Goal: Information Seeking & Learning: Learn about a topic

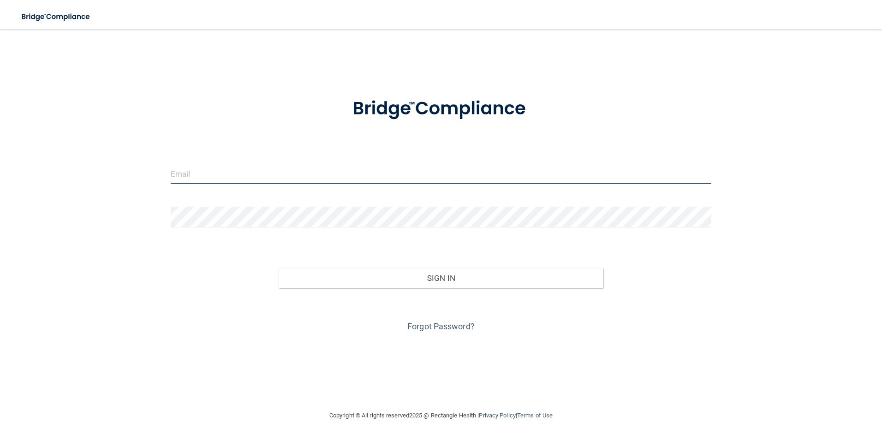
click at [234, 170] on input "email" at bounding box center [441, 173] width 541 height 21
type input "[EMAIL_ADDRESS][DOMAIN_NAME]"
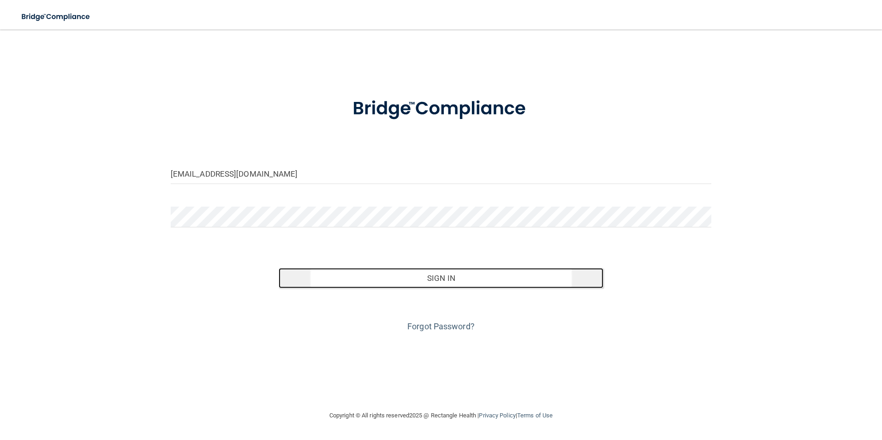
click at [405, 273] on button "Sign In" at bounding box center [441, 278] width 325 height 20
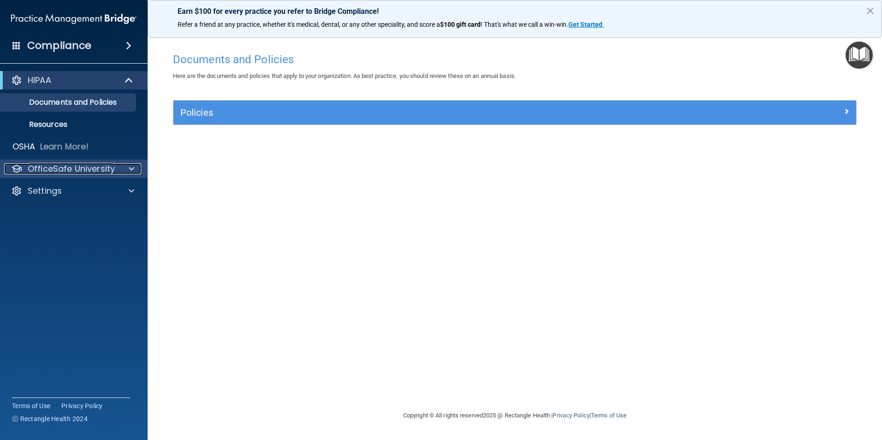
click at [106, 167] on p "OfficeSafe University" at bounding box center [71, 168] width 87 height 11
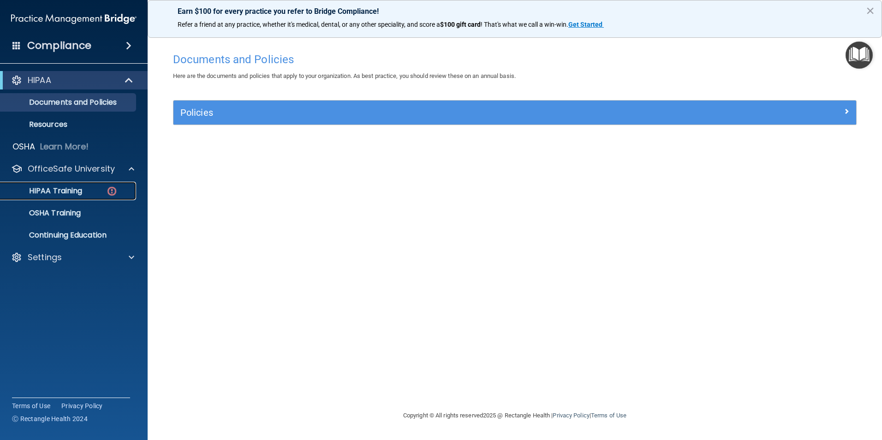
click at [85, 188] on div "HIPAA Training" at bounding box center [69, 190] width 126 height 9
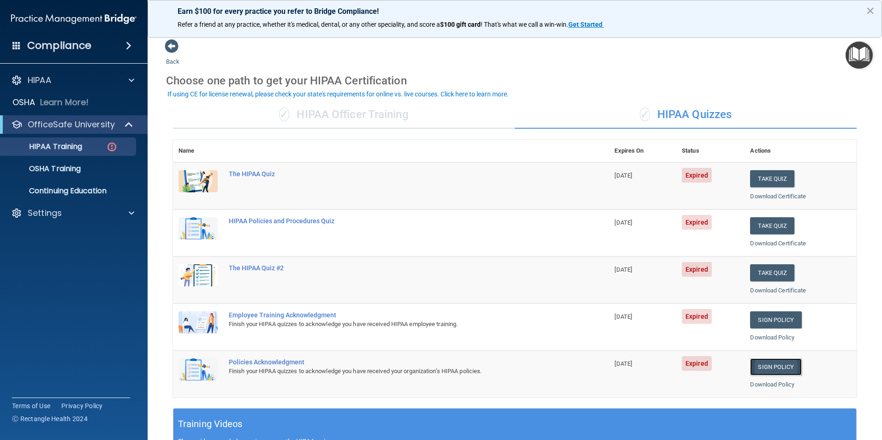
click at [424, 364] on link "Sign Policy" at bounding box center [775, 366] width 51 height 17
click at [264, 173] on div "The HIPAA Quiz" at bounding box center [396, 173] width 334 height 7
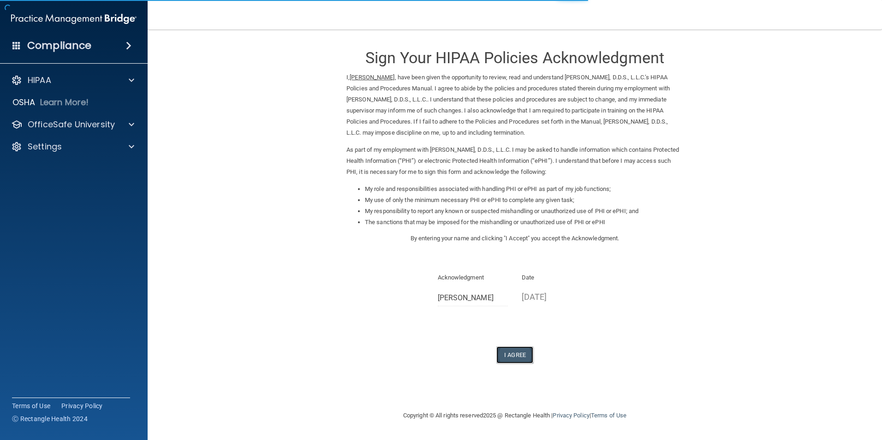
click at [525, 352] on button "I Agree" at bounding box center [514, 354] width 37 height 17
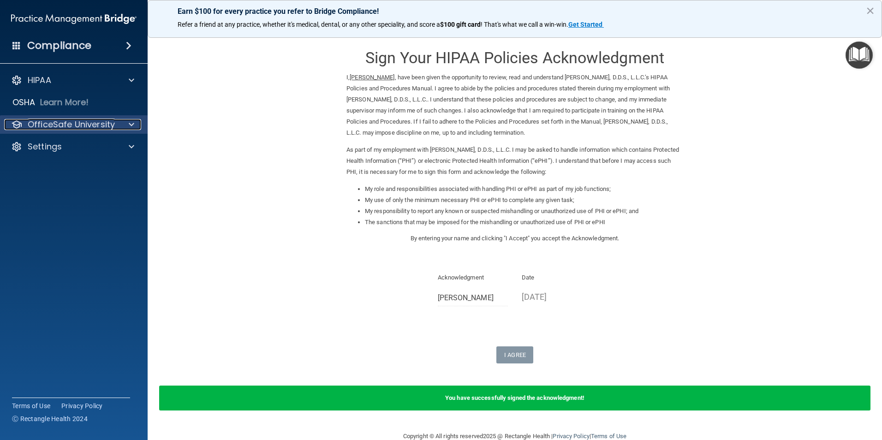
click at [85, 119] on p "OfficeSafe University" at bounding box center [71, 124] width 87 height 11
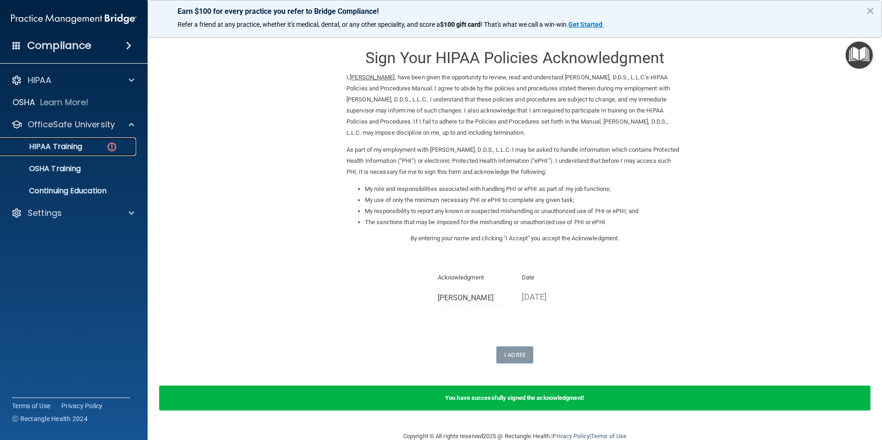
click at [69, 144] on p "HIPAA Training" at bounding box center [44, 146] width 76 height 9
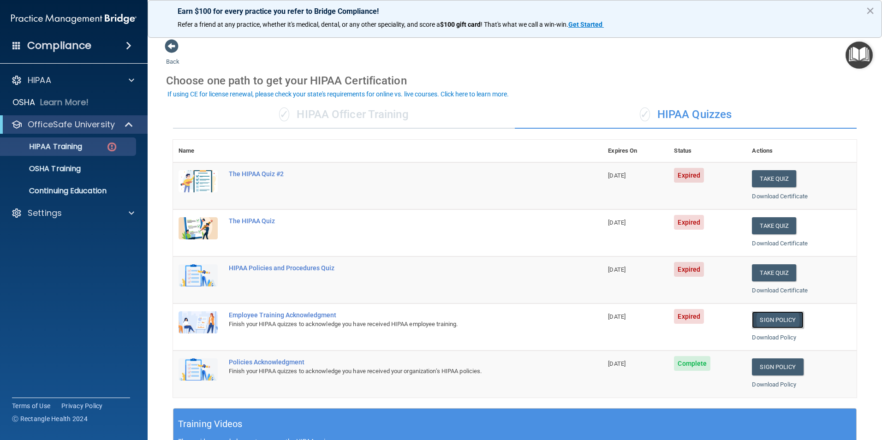
click at [771, 320] on link "Sign Policy" at bounding box center [777, 319] width 51 height 17
click at [251, 174] on div "The HIPAA Quiz #2" at bounding box center [393, 173] width 328 height 7
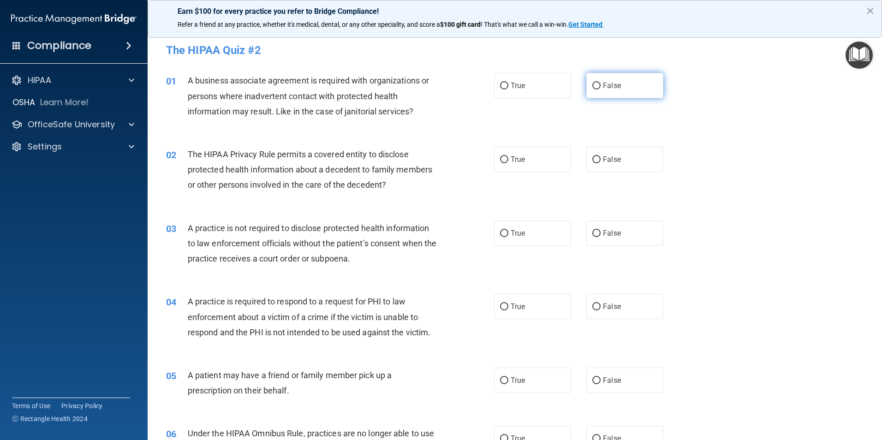
click at [594, 83] on input "False" at bounding box center [596, 86] width 8 height 7
radio input "true"
drag, startPoint x: 502, startPoint y: 160, endPoint x: 523, endPoint y: 172, distance: 24.2
click at [504, 159] on input "True" at bounding box center [504, 159] width 8 height 7
radio input "true"
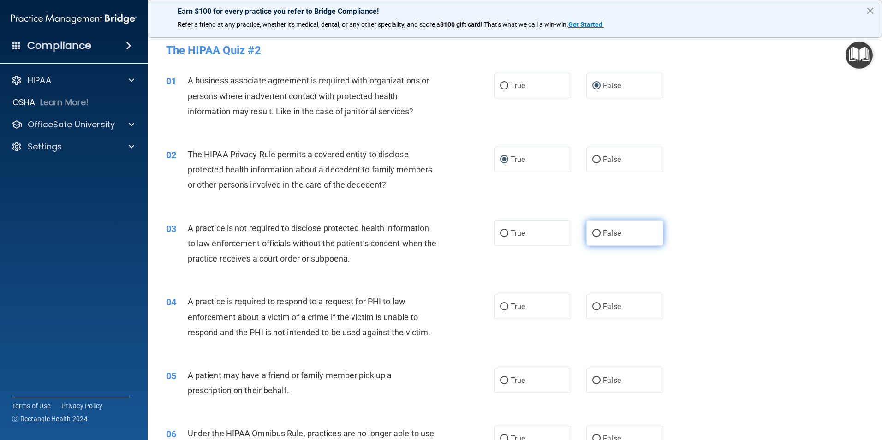
click at [594, 230] on input "False" at bounding box center [596, 233] width 8 height 7
radio input "true"
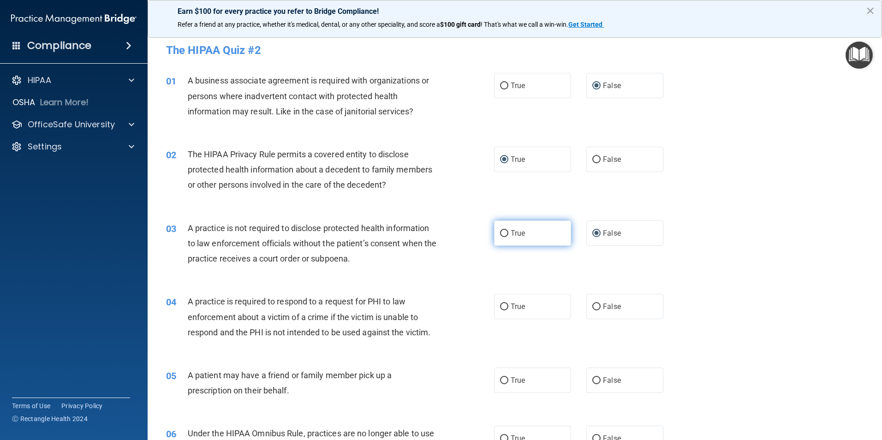
click at [500, 232] on input "True" at bounding box center [504, 233] width 8 height 7
radio input "true"
radio input "false"
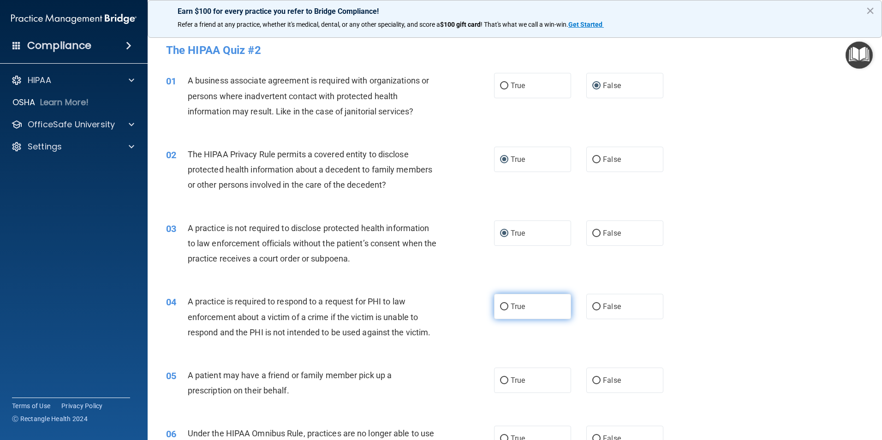
click at [501, 305] on input "True" at bounding box center [504, 307] width 8 height 7
radio input "true"
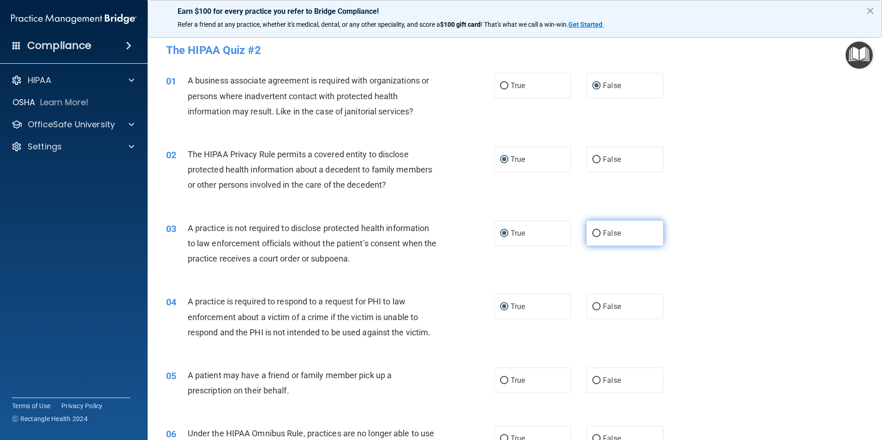
click at [592, 231] on input "False" at bounding box center [596, 233] width 8 height 7
radio input "true"
radio input "false"
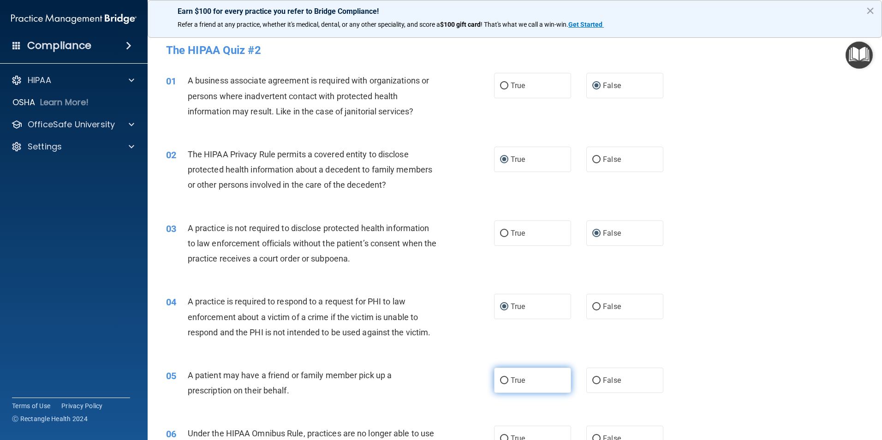
click at [502, 380] on input "True" at bounding box center [504, 380] width 8 height 7
radio input "true"
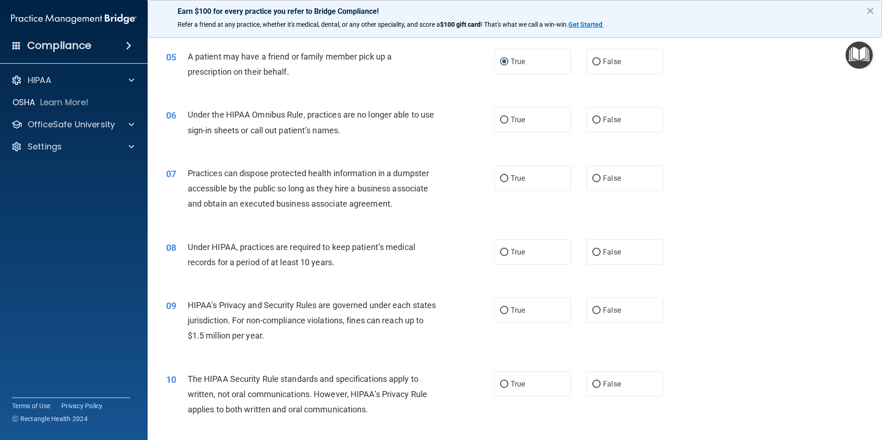
scroll to position [346, 0]
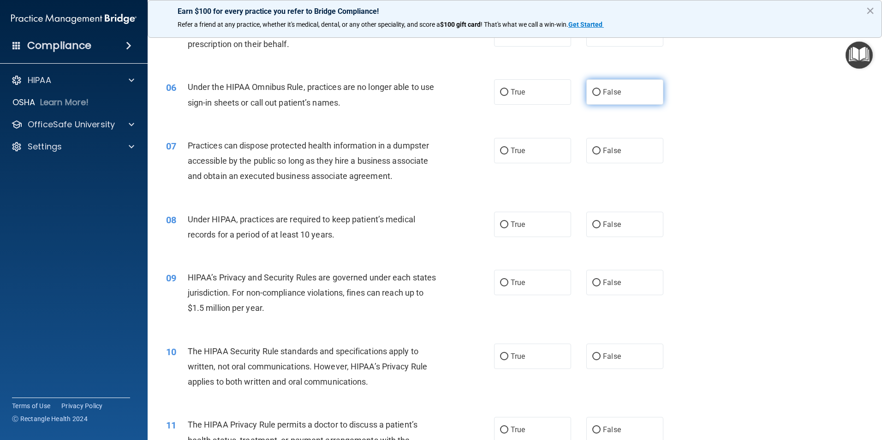
click at [592, 92] on input "False" at bounding box center [596, 92] width 8 height 7
radio input "true"
click at [592, 150] on input "False" at bounding box center [596, 151] width 8 height 7
radio input "true"
click at [592, 223] on input "False" at bounding box center [596, 224] width 8 height 7
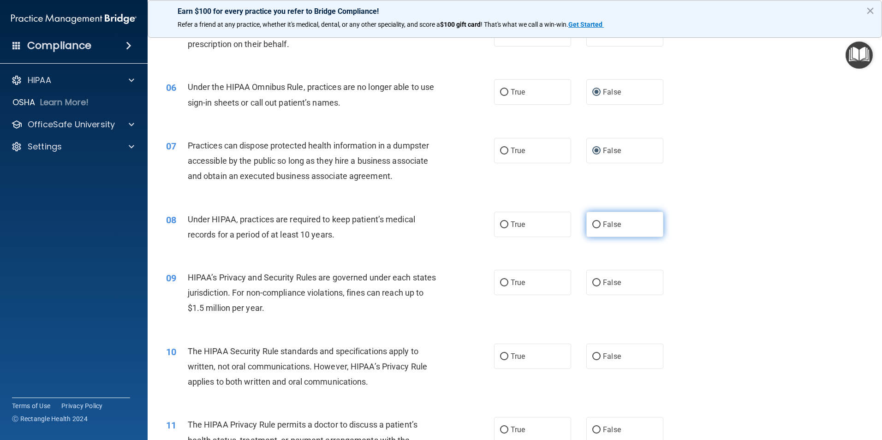
radio input "true"
click at [592, 281] on input "False" at bounding box center [596, 283] width 8 height 7
radio input "true"
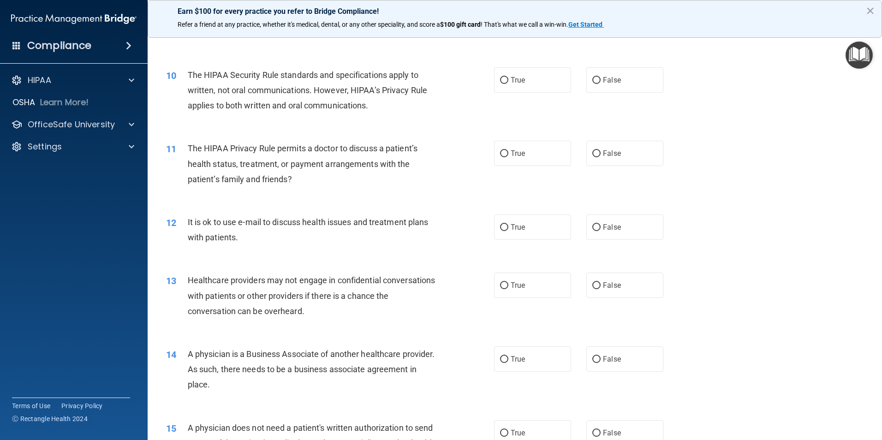
scroll to position [628, 0]
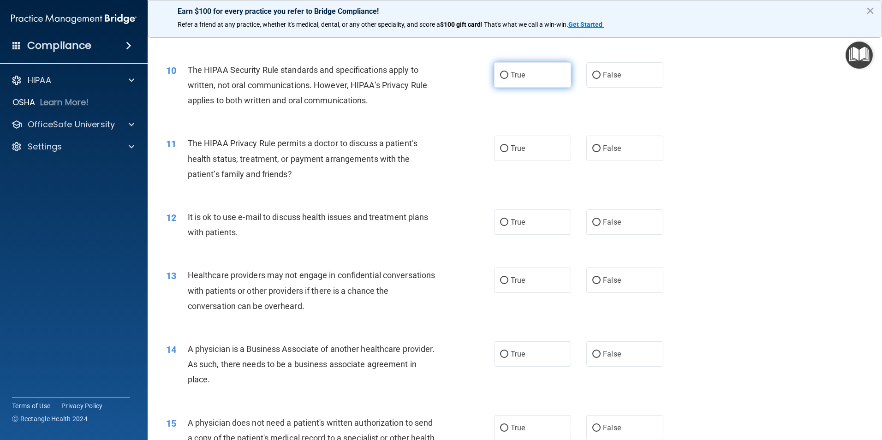
click at [501, 74] on input "True" at bounding box center [504, 75] width 8 height 7
radio input "true"
click at [501, 149] on input "True" at bounding box center [504, 148] width 8 height 7
radio input "true"
click at [502, 220] on input "True" at bounding box center [504, 222] width 8 height 7
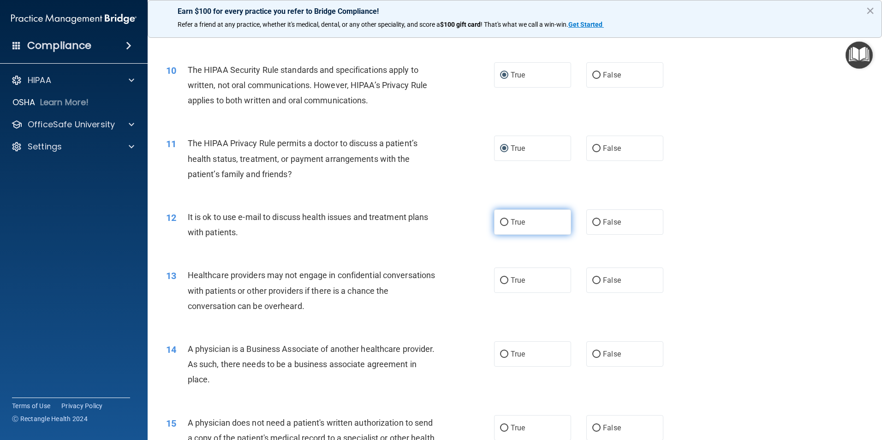
radio input "true"
click at [593, 280] on input "False" at bounding box center [596, 280] width 8 height 7
radio input "true"
click at [593, 352] on input "False" at bounding box center [596, 354] width 8 height 7
radio input "true"
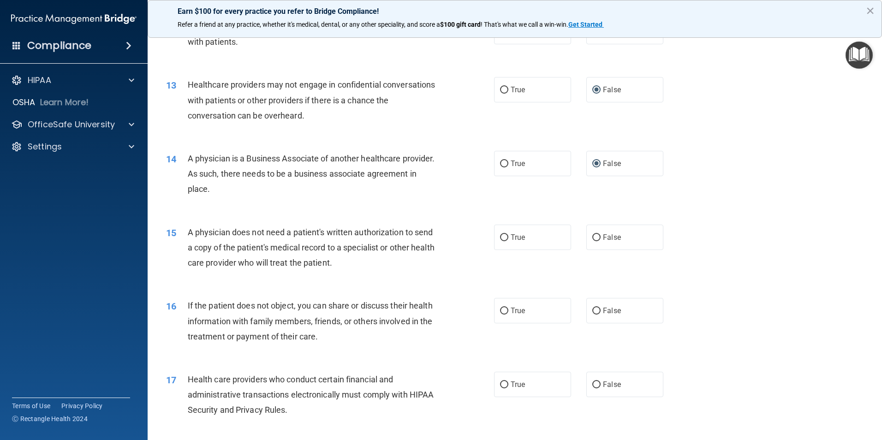
scroll to position [826, 0]
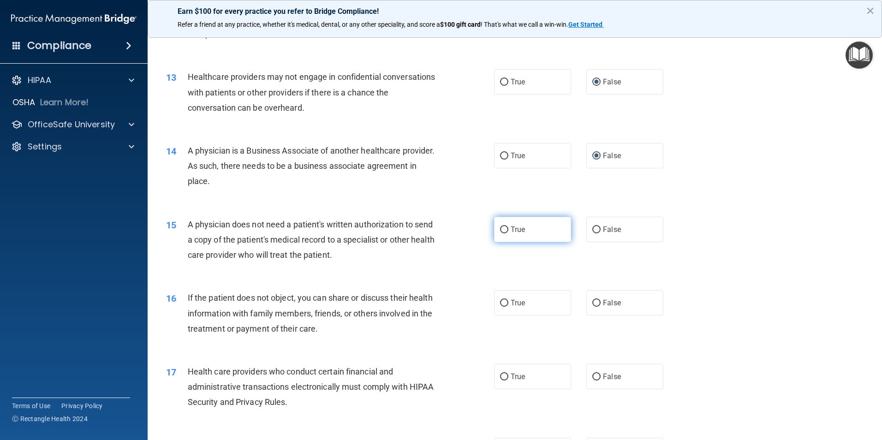
click at [501, 229] on input "True" at bounding box center [504, 230] width 8 height 7
radio input "true"
click at [501, 301] on input "True" at bounding box center [504, 303] width 8 height 7
radio input "true"
click at [500, 377] on input "True" at bounding box center [504, 377] width 8 height 7
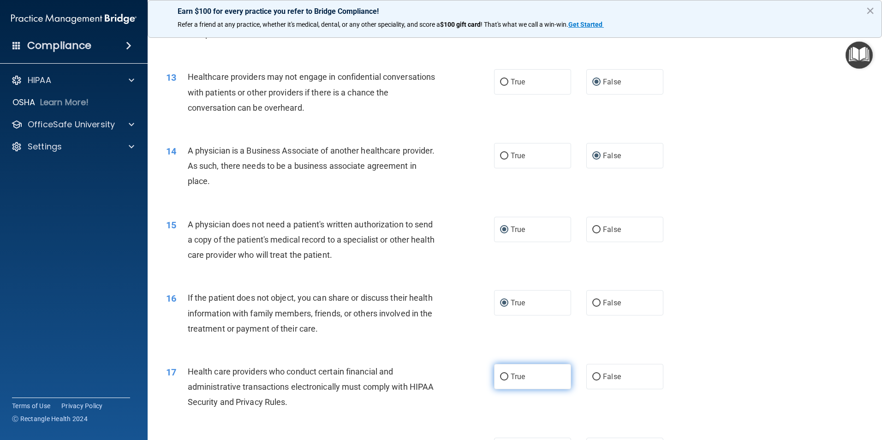
radio input "true"
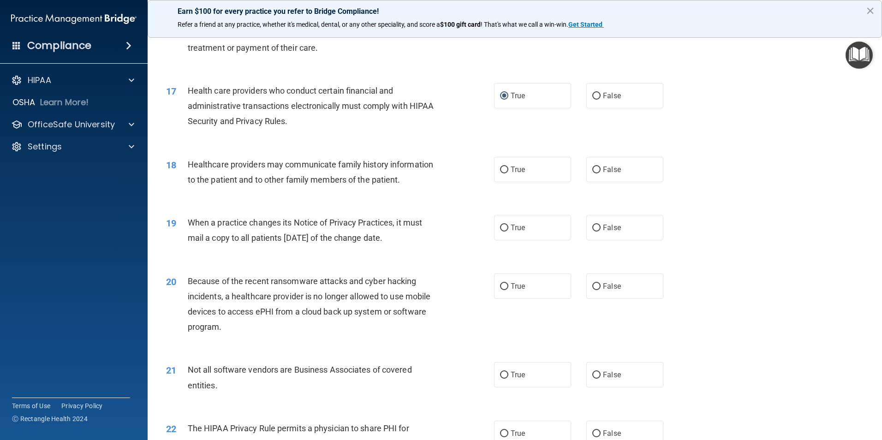
scroll to position [1125, 0]
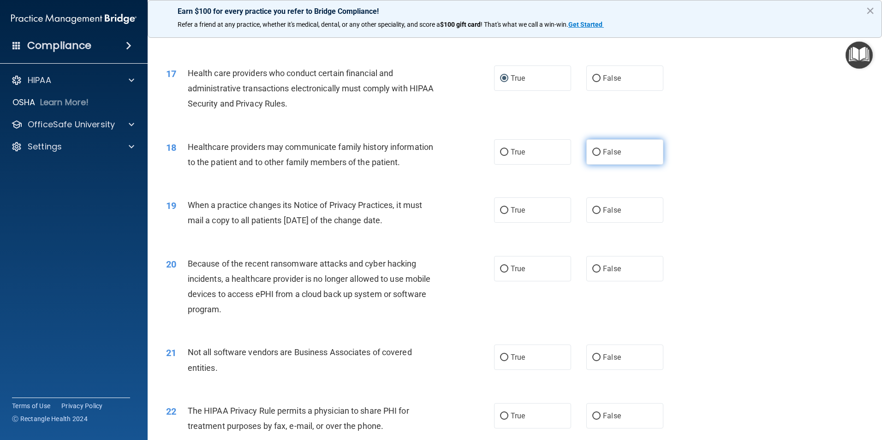
click at [592, 151] on input "False" at bounding box center [596, 152] width 8 height 7
radio input "true"
click at [593, 209] on input "False" at bounding box center [596, 210] width 8 height 7
radio input "true"
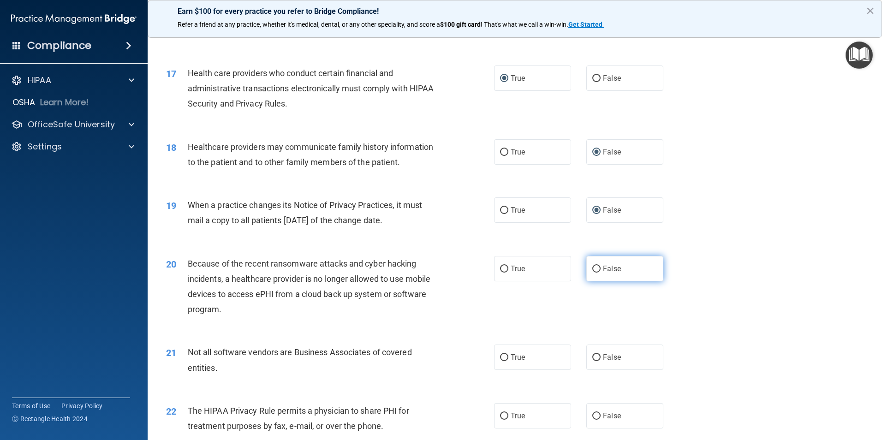
click at [592, 268] on input "False" at bounding box center [596, 269] width 8 height 7
radio input "true"
click at [502, 356] on input "True" at bounding box center [504, 357] width 8 height 7
radio input "true"
click at [501, 414] on input "True" at bounding box center [504, 416] width 8 height 7
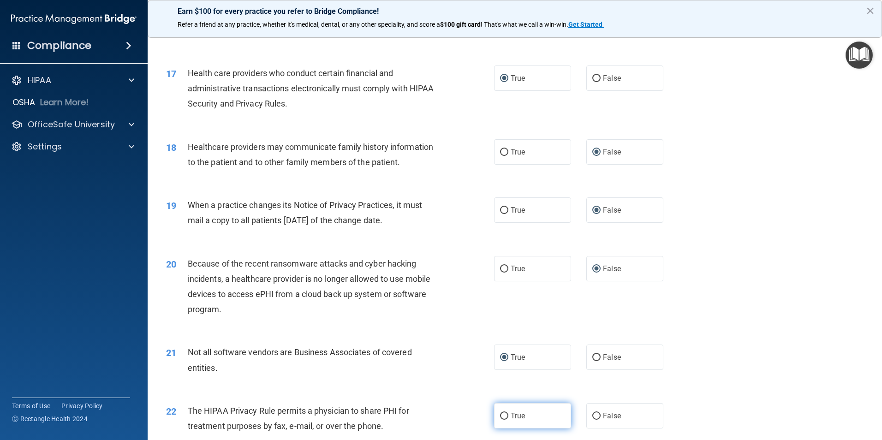
radio input "true"
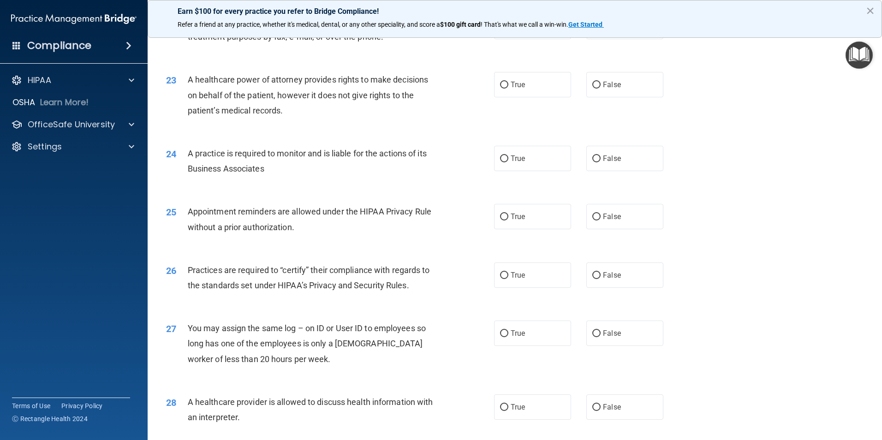
scroll to position [1521, 0]
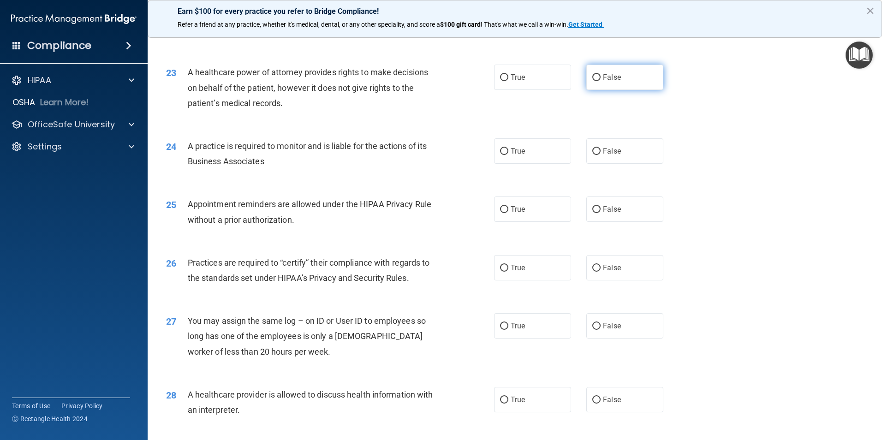
click at [592, 77] on input "False" at bounding box center [596, 77] width 8 height 7
radio input "true"
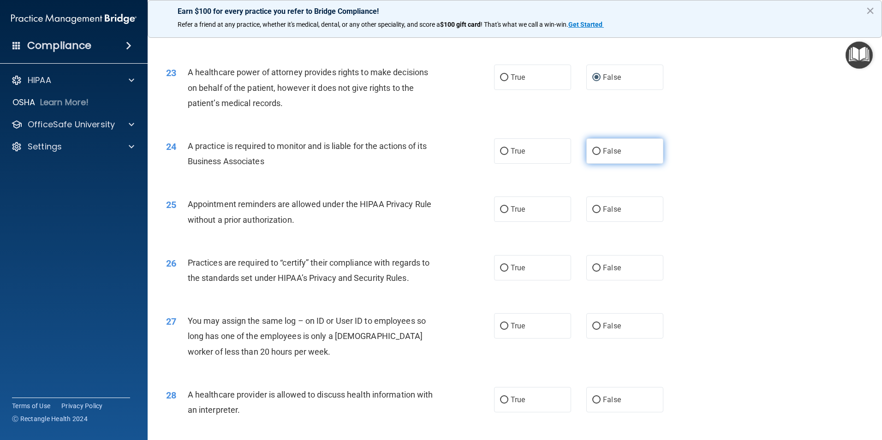
click at [592, 151] on input "False" at bounding box center [596, 151] width 8 height 7
radio input "true"
click at [501, 209] on input "True" at bounding box center [504, 209] width 8 height 7
radio input "true"
click at [592, 268] on input "False" at bounding box center [596, 268] width 8 height 7
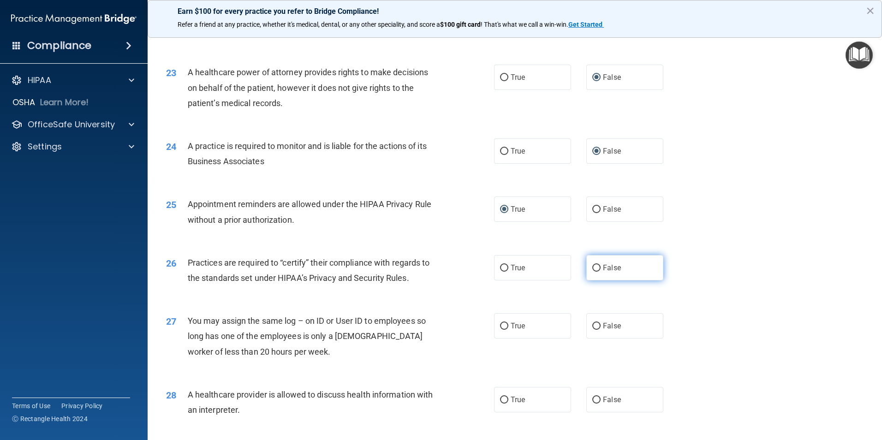
radio input "true"
click at [593, 324] on input "False" at bounding box center [596, 326] width 8 height 7
radio input "true"
click at [500, 399] on input "True" at bounding box center [504, 400] width 8 height 7
radio input "true"
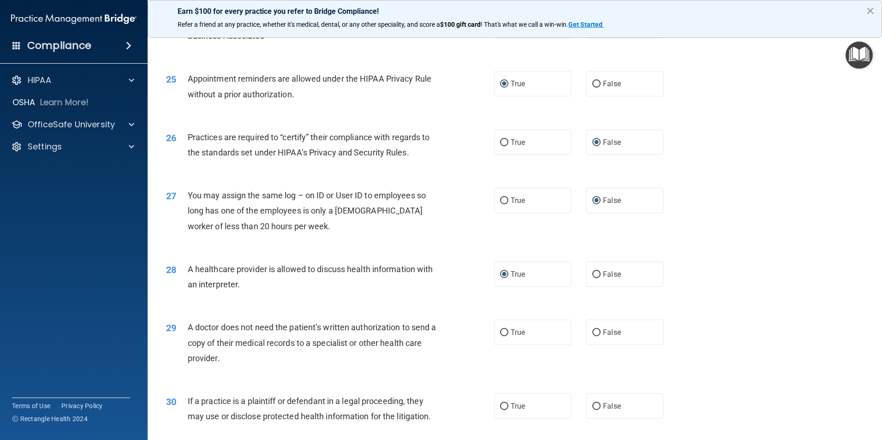
scroll to position [1707, 0]
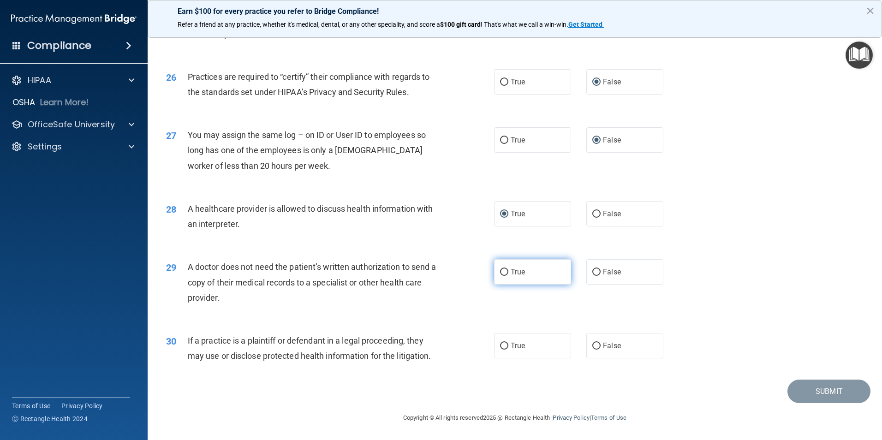
click at [500, 271] on input "True" at bounding box center [504, 272] width 8 height 7
radio input "true"
click at [500, 347] on input "True" at bounding box center [504, 346] width 8 height 7
radio input "true"
click at [807, 394] on button "Submit" at bounding box center [828, 392] width 83 height 24
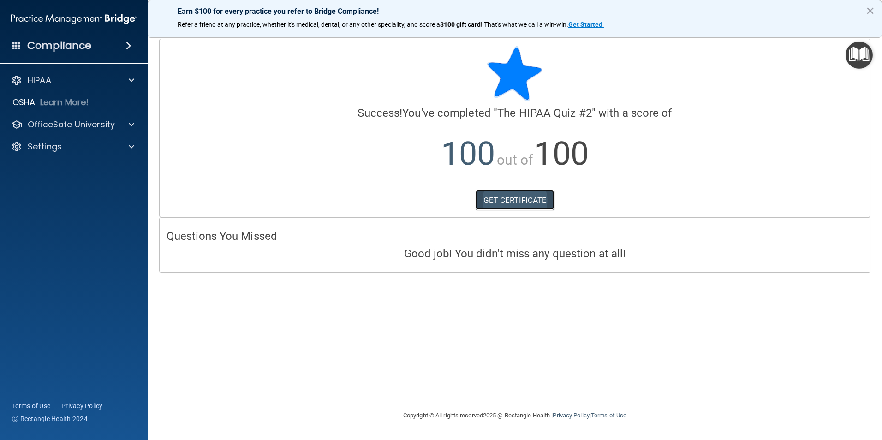
click at [508, 200] on link "GET CERTIFICATE" at bounding box center [515, 200] width 79 height 20
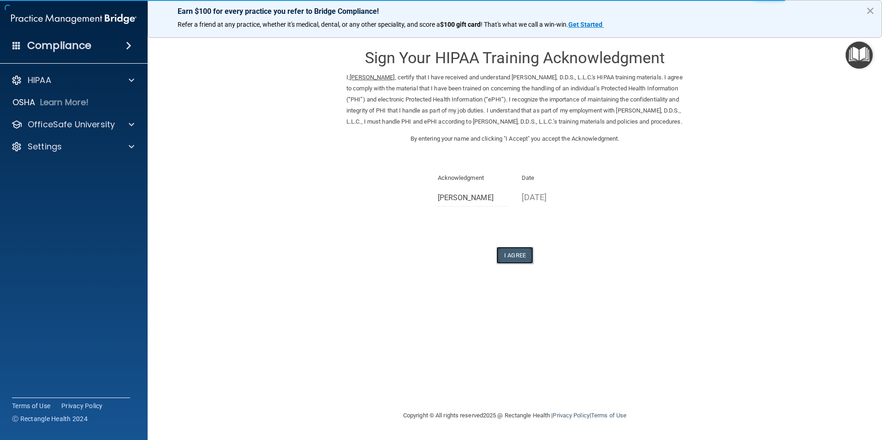
click at [520, 264] on button "I Agree" at bounding box center [514, 255] width 37 height 17
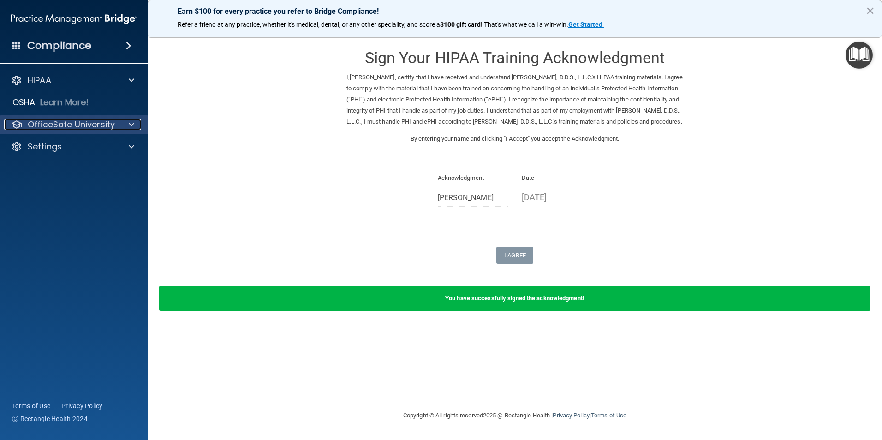
click at [90, 122] on p "OfficeSafe University" at bounding box center [71, 124] width 87 height 11
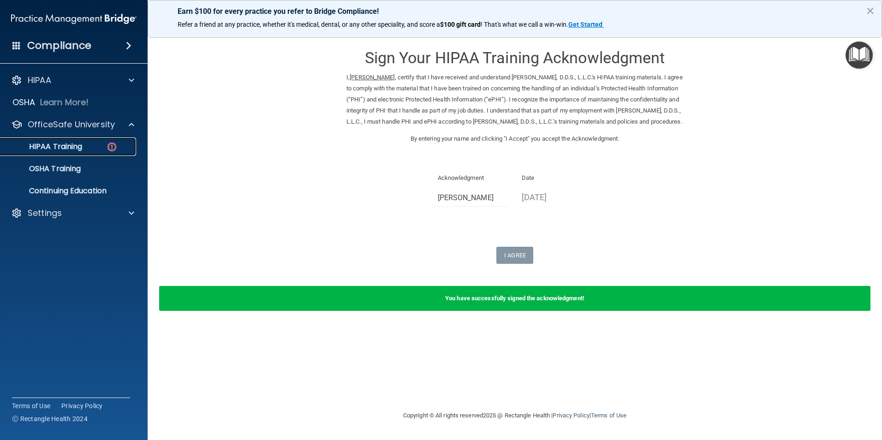
click at [82, 143] on p "HIPAA Training" at bounding box center [44, 146] width 76 height 9
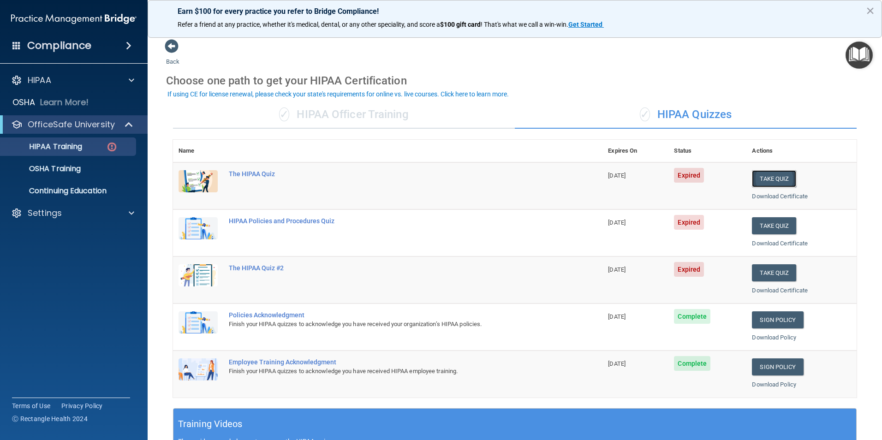
click at [764, 178] on button "Take Quiz" at bounding box center [774, 178] width 44 height 17
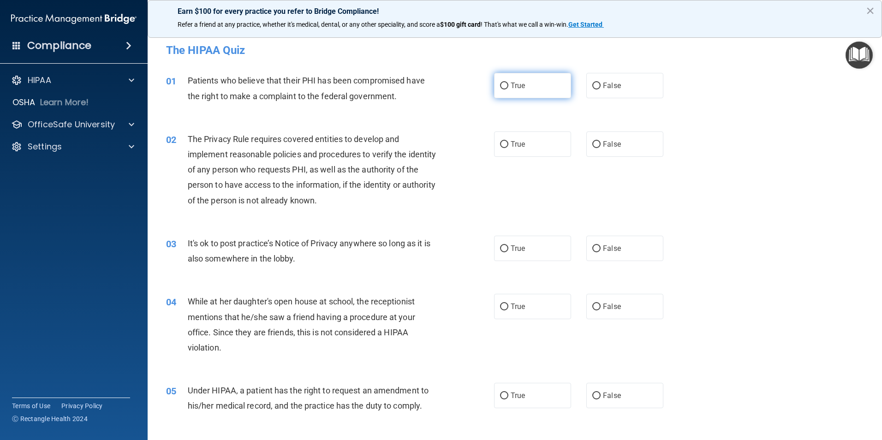
click at [501, 85] on input "True" at bounding box center [504, 86] width 8 height 7
radio input "true"
click at [502, 144] on input "True" at bounding box center [504, 144] width 8 height 7
radio input "true"
click at [592, 249] on input "False" at bounding box center [596, 248] width 8 height 7
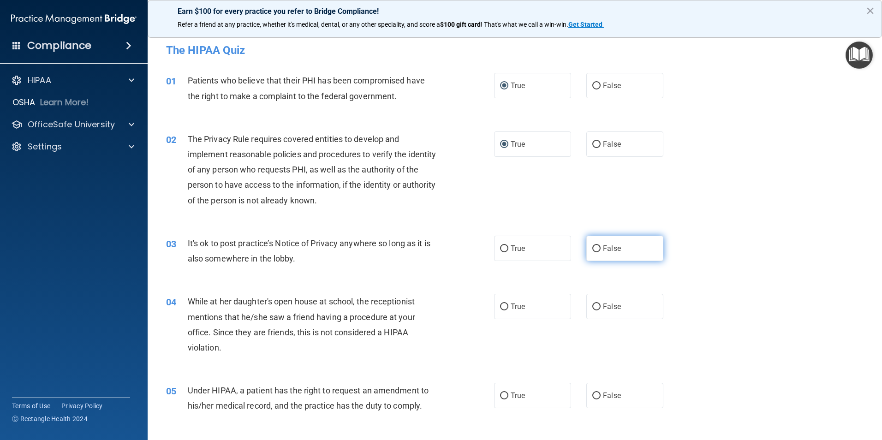
radio input "true"
click at [593, 307] on input "False" at bounding box center [596, 307] width 8 height 7
radio input "true"
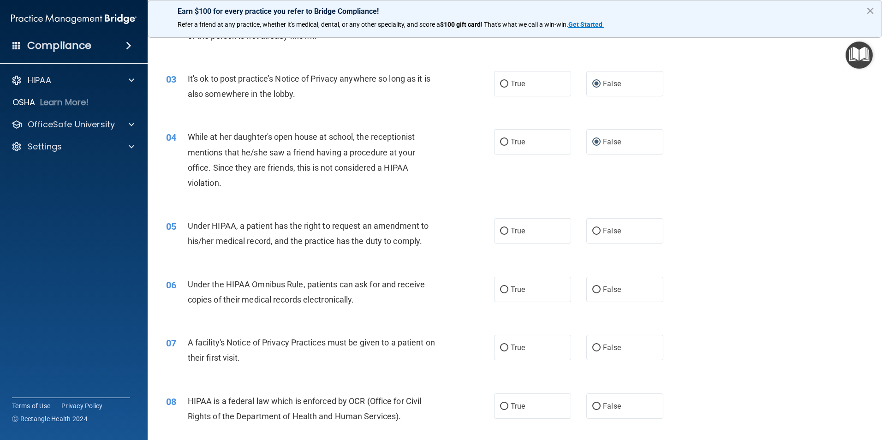
scroll to position [178, 0]
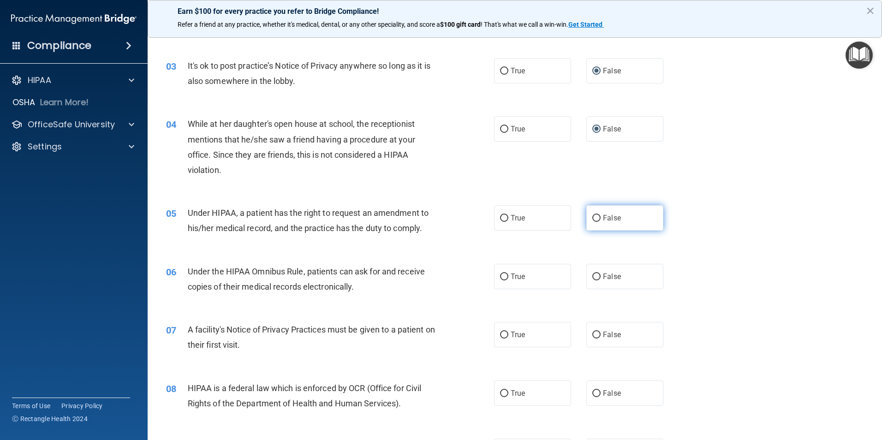
click at [592, 218] on input "False" at bounding box center [596, 218] width 8 height 7
radio input "true"
click at [501, 277] on input "True" at bounding box center [504, 277] width 8 height 7
radio input "true"
click at [502, 334] on input "True" at bounding box center [504, 335] width 8 height 7
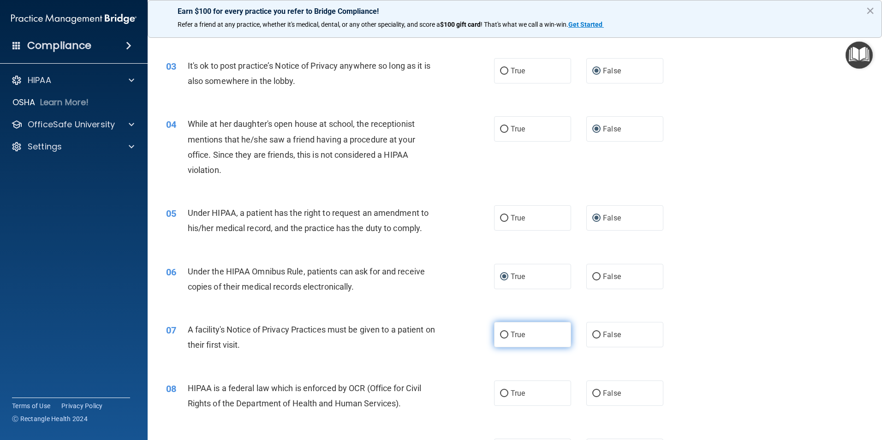
radio input "true"
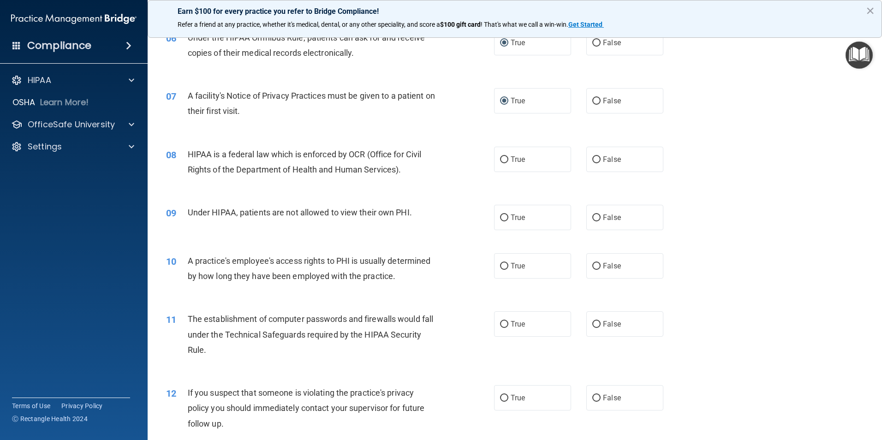
scroll to position [417, 0]
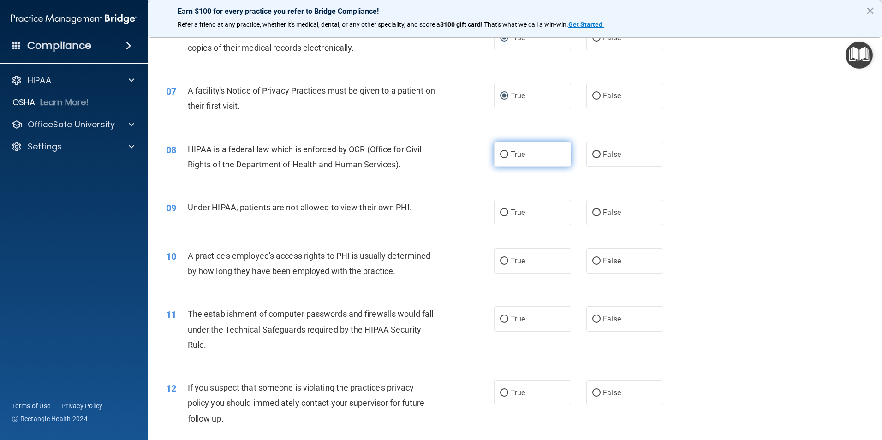
click at [503, 153] on input "True" at bounding box center [504, 154] width 8 height 7
radio input "true"
click at [593, 211] on input "False" at bounding box center [596, 212] width 8 height 7
radio input "true"
click at [592, 259] on input "False" at bounding box center [596, 261] width 8 height 7
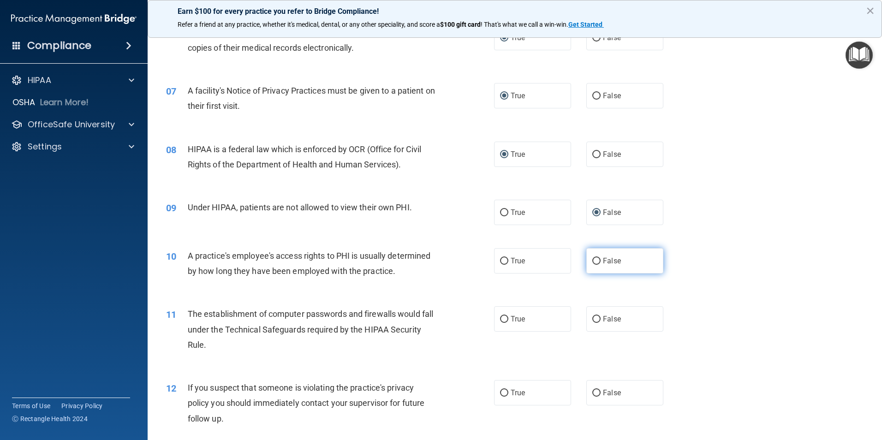
radio input "true"
click at [501, 319] on input "True" at bounding box center [504, 319] width 8 height 7
radio input "true"
click at [500, 393] on input "True" at bounding box center [504, 393] width 8 height 7
radio input "true"
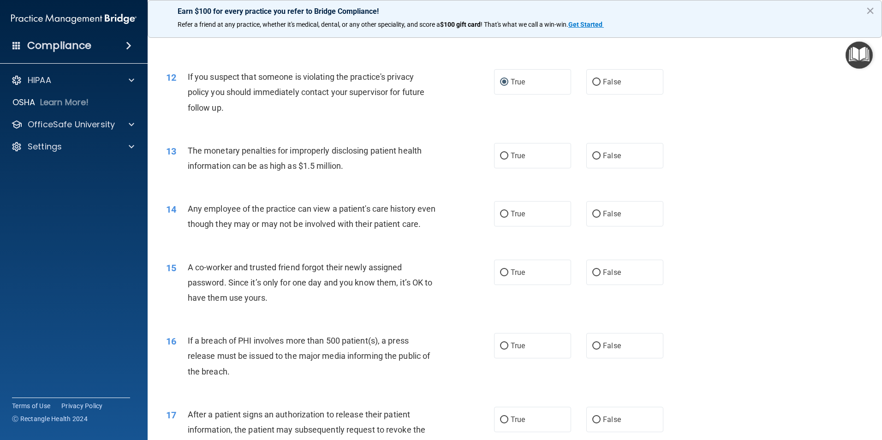
scroll to position [792, 0]
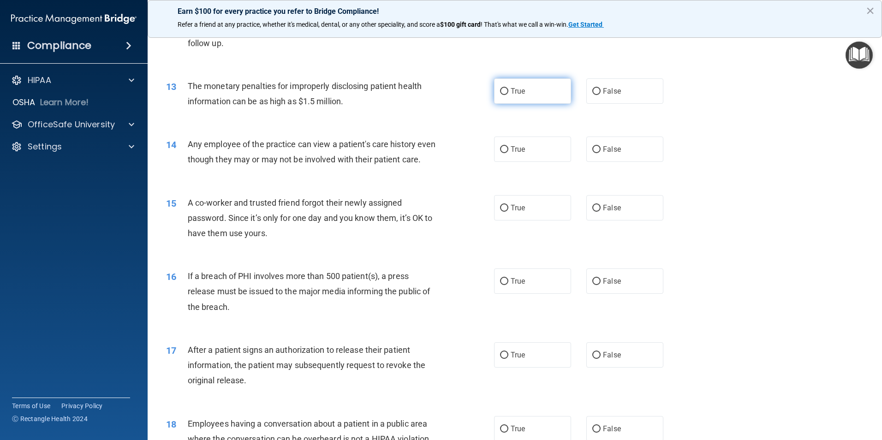
click at [502, 91] on input "True" at bounding box center [504, 91] width 8 height 7
radio input "true"
click at [592, 150] on input "False" at bounding box center [596, 149] width 8 height 7
radio input "true"
click at [592, 212] on input "False" at bounding box center [596, 208] width 8 height 7
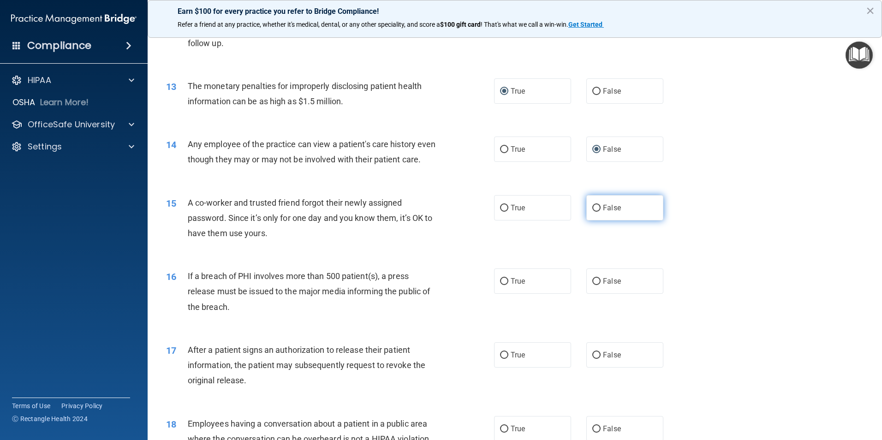
radio input "true"
click at [502, 285] on input "True" at bounding box center [504, 281] width 8 height 7
radio input "true"
click at [501, 359] on input "True" at bounding box center [504, 355] width 8 height 7
radio input "true"
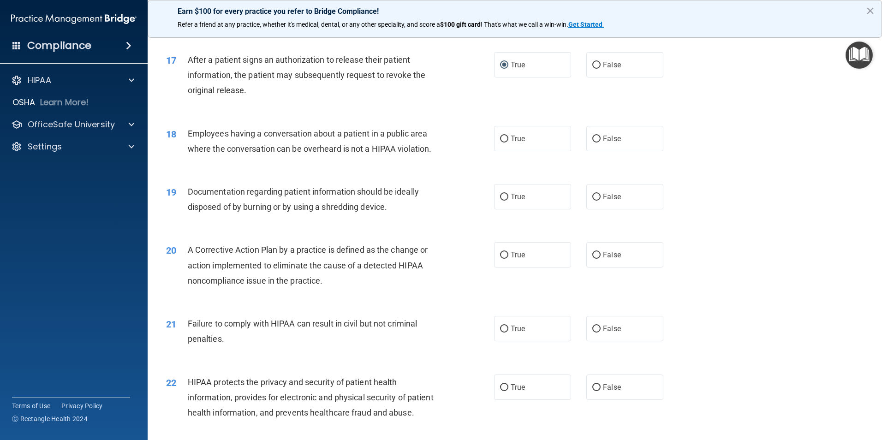
scroll to position [1121, 0]
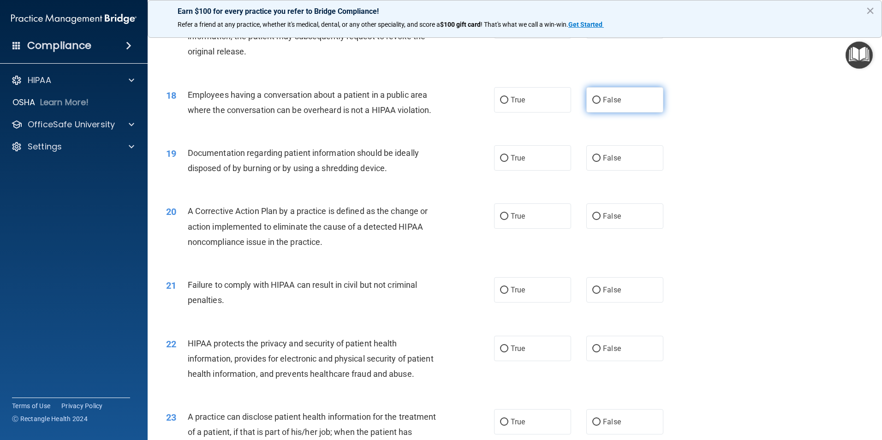
click at [592, 104] on input "False" at bounding box center [596, 100] width 8 height 7
radio input "true"
click at [500, 162] on input "True" at bounding box center [504, 158] width 8 height 7
radio input "true"
click at [502, 220] on input "True" at bounding box center [504, 216] width 8 height 7
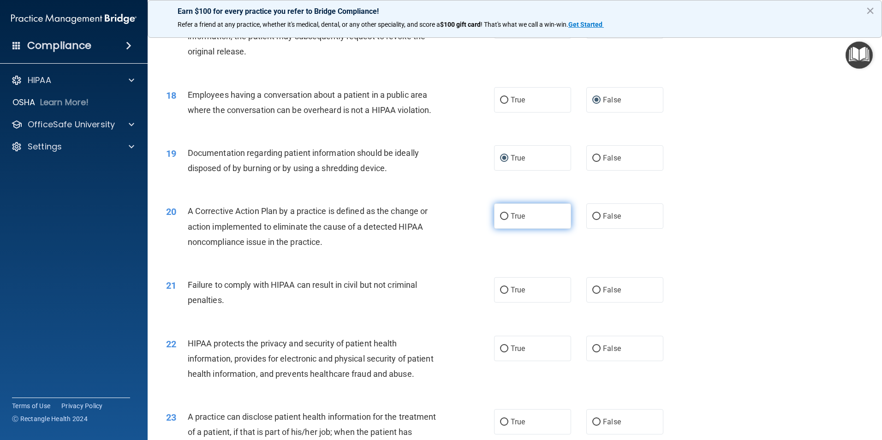
radio input "true"
click at [594, 294] on input "False" at bounding box center [596, 290] width 8 height 7
radio input "true"
click at [501, 352] on input "True" at bounding box center [504, 349] width 8 height 7
radio input "true"
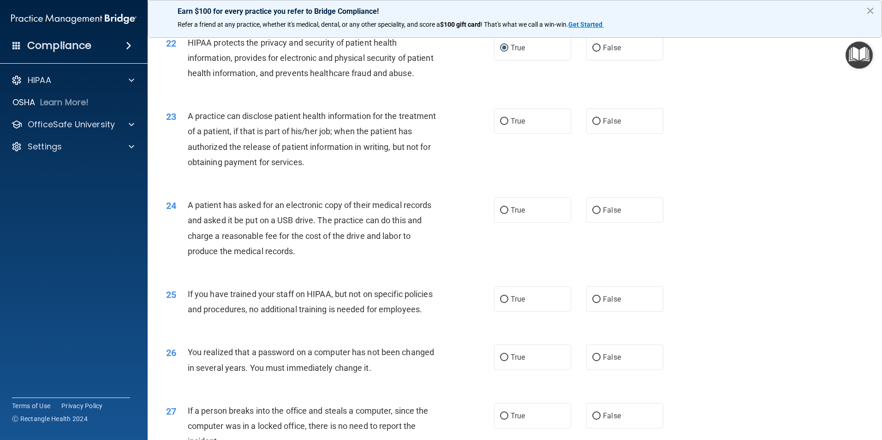
scroll to position [1443, 0]
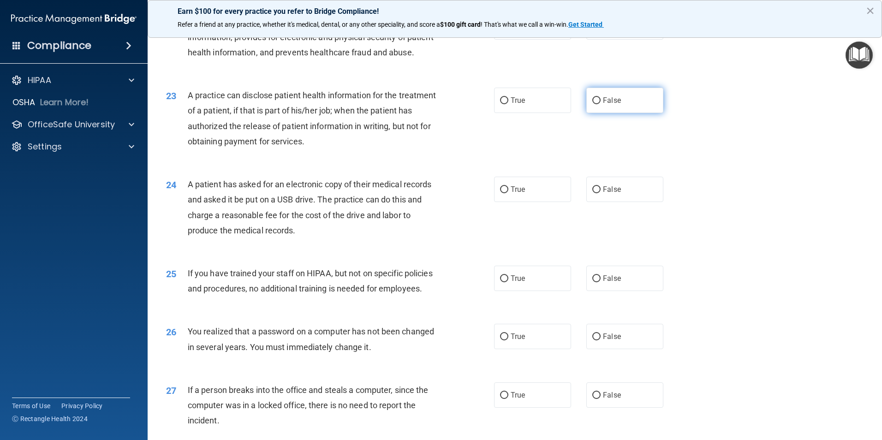
click at [593, 104] on input "False" at bounding box center [596, 100] width 8 height 7
radio input "true"
click at [502, 193] on input "True" at bounding box center [504, 189] width 8 height 7
radio input "true"
click at [592, 282] on input "False" at bounding box center [596, 278] width 8 height 7
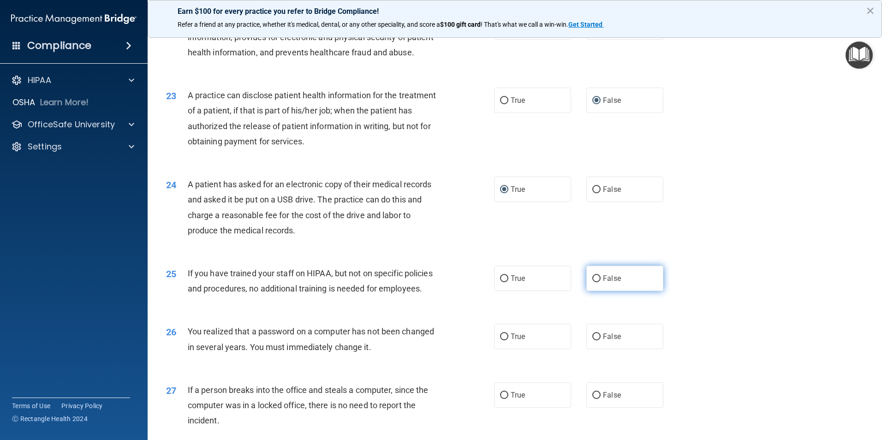
radio input "true"
click at [502, 340] on input "True" at bounding box center [504, 337] width 8 height 7
radio input "true"
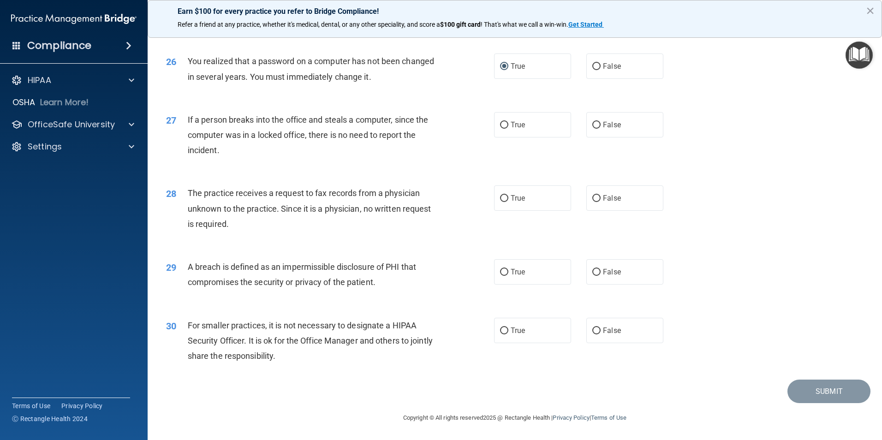
scroll to position [1758, 0]
click at [592, 125] on input "False" at bounding box center [596, 125] width 8 height 7
radio input "true"
click at [592, 200] on input "False" at bounding box center [596, 198] width 8 height 7
radio input "true"
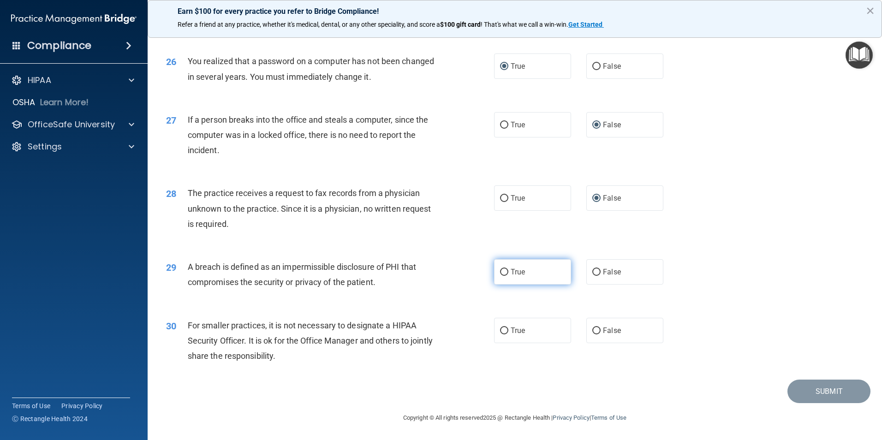
click at [500, 272] on input "True" at bounding box center [504, 272] width 8 height 7
radio input "true"
click at [592, 329] on input "False" at bounding box center [596, 331] width 8 height 7
radio input "true"
click at [823, 398] on button "Submit" at bounding box center [828, 392] width 83 height 24
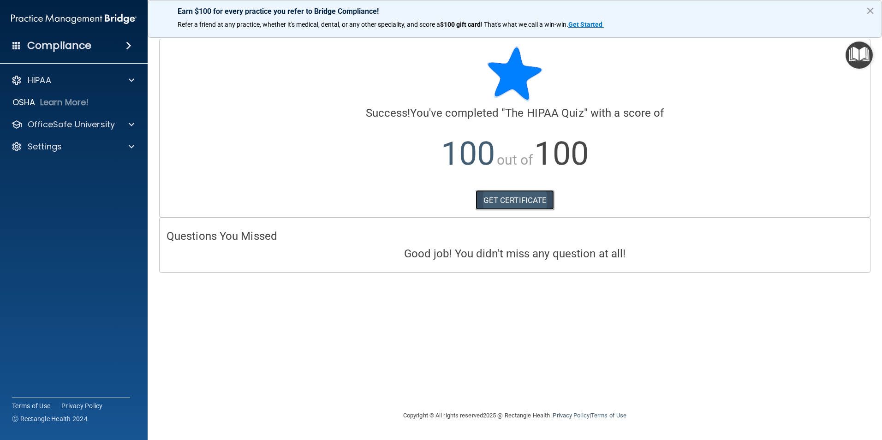
click at [526, 203] on link "GET CERTIFICATE" at bounding box center [515, 200] width 79 height 20
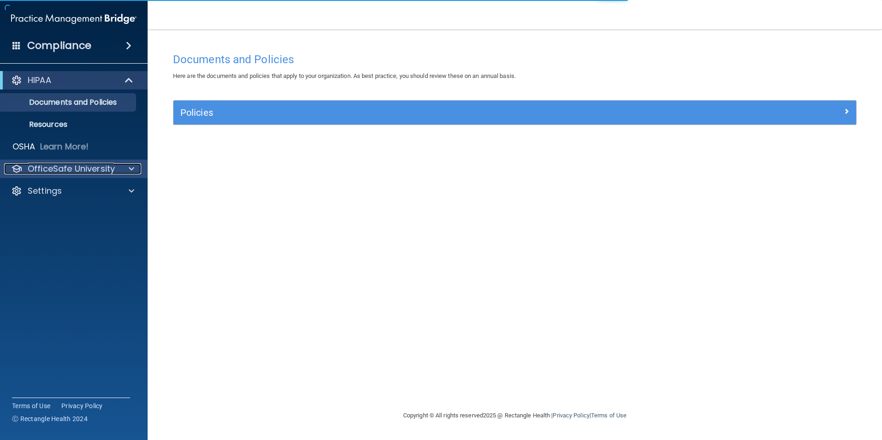
click at [110, 166] on p "OfficeSafe University" at bounding box center [71, 168] width 87 height 11
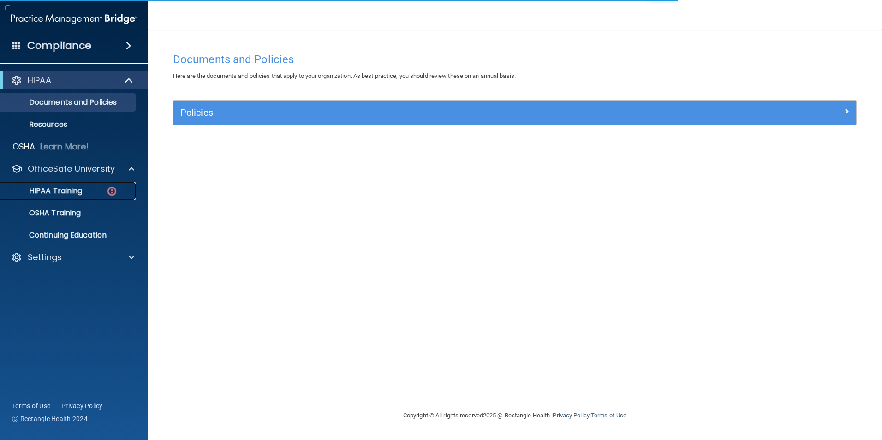
click at [99, 189] on div "HIPAA Training" at bounding box center [69, 190] width 126 height 9
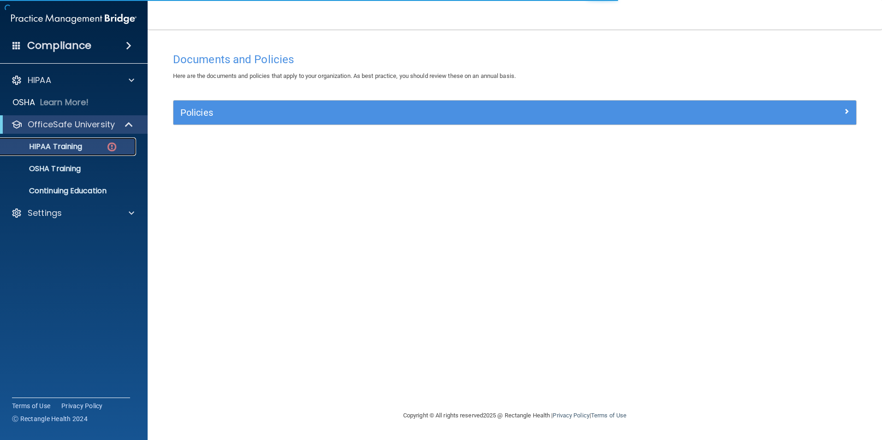
click at [77, 149] on p "HIPAA Training" at bounding box center [44, 146] width 76 height 9
click at [79, 143] on p "HIPAA Training" at bounding box center [44, 146] width 76 height 9
click at [66, 143] on p "HIPAA Training" at bounding box center [44, 146] width 76 height 9
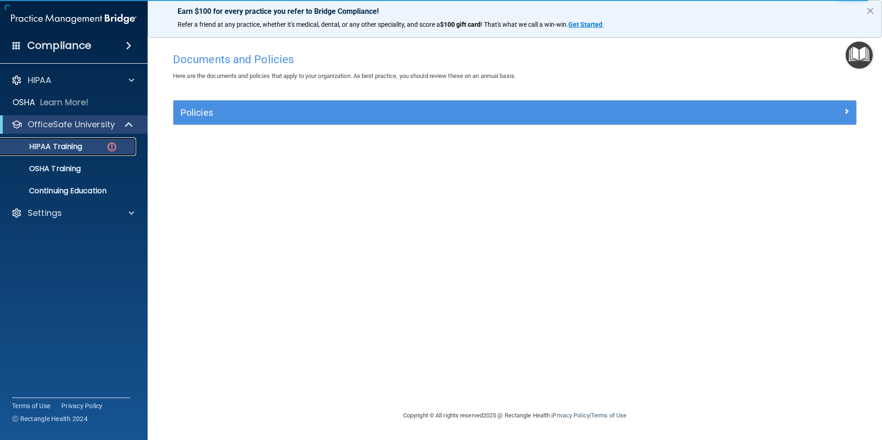
click at [71, 145] on p "HIPAA Training" at bounding box center [44, 146] width 76 height 9
click at [128, 125] on span at bounding box center [130, 124] width 8 height 11
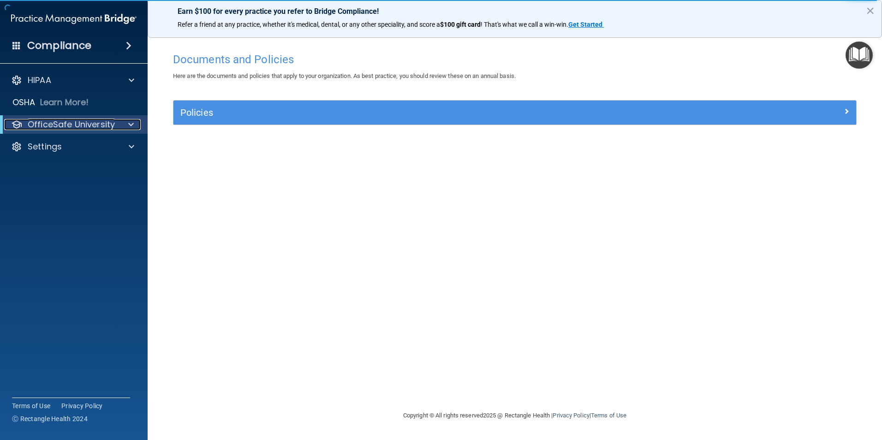
click at [128, 125] on span at bounding box center [131, 124] width 6 height 11
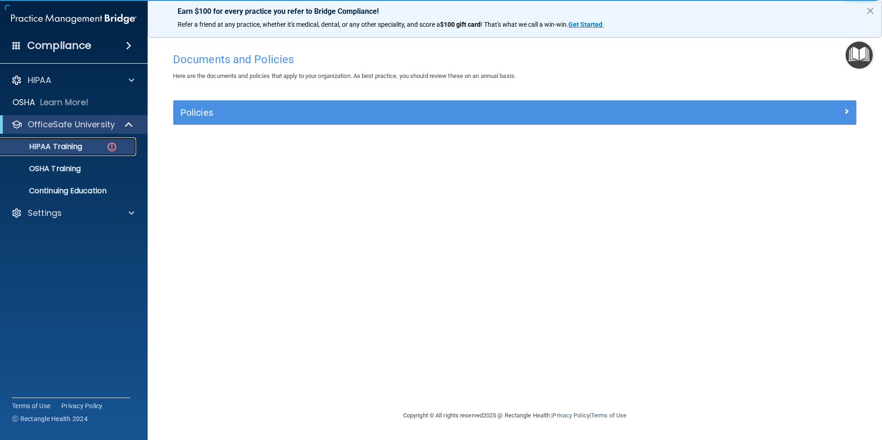
click at [66, 145] on p "HIPAA Training" at bounding box center [44, 146] width 76 height 9
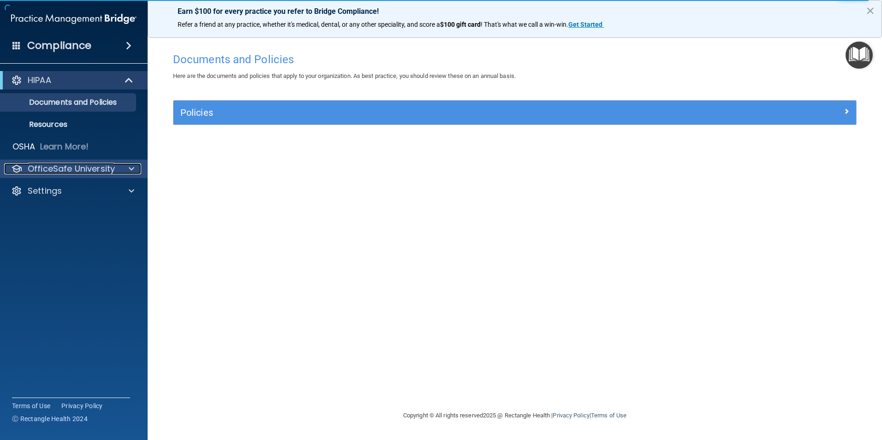
click at [74, 166] on p "OfficeSafe University" at bounding box center [71, 168] width 87 height 11
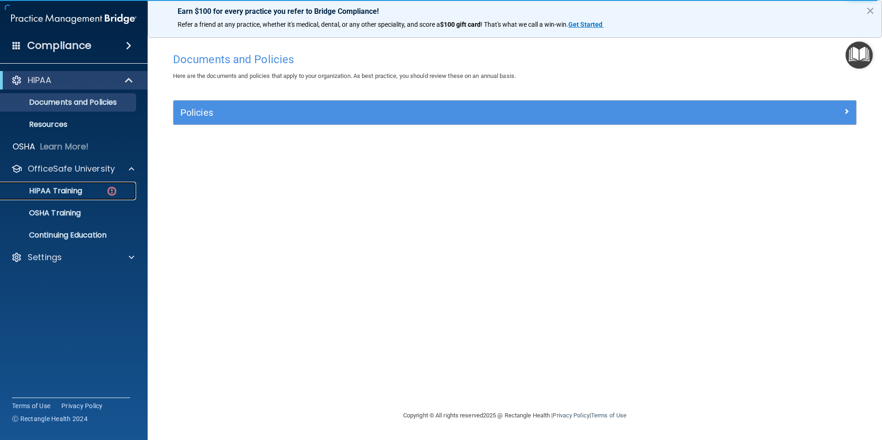
click at [78, 188] on p "HIPAA Training" at bounding box center [44, 190] width 76 height 9
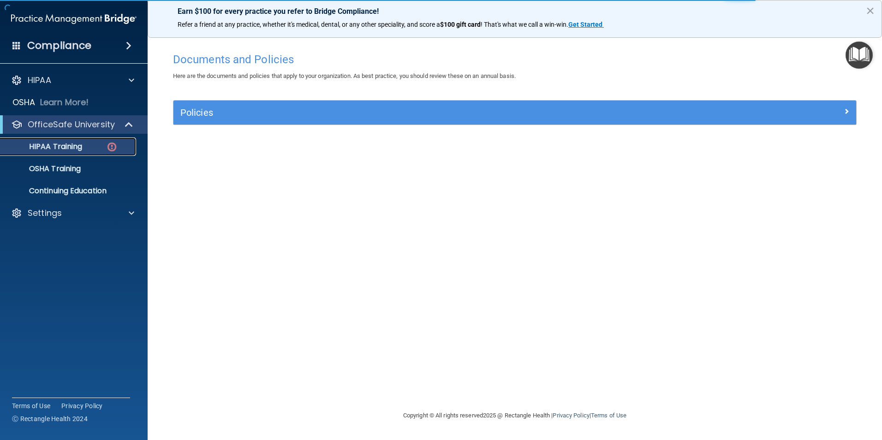
click at [55, 146] on p "HIPAA Training" at bounding box center [44, 146] width 76 height 9
click at [125, 214] on div at bounding box center [130, 213] width 23 height 11
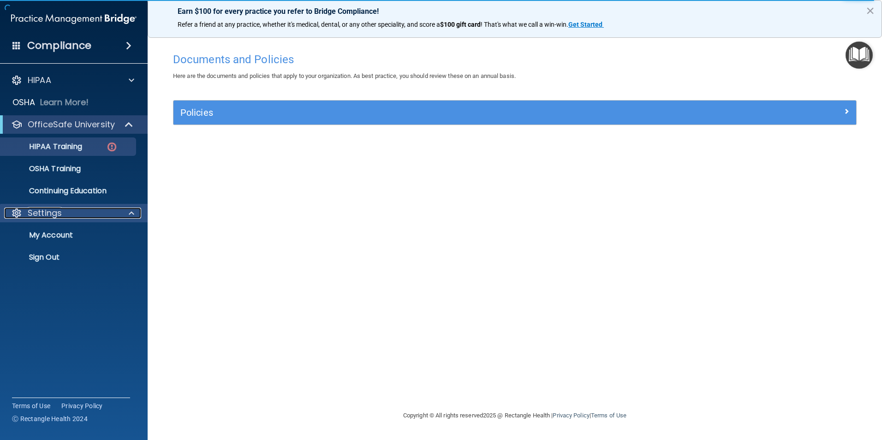
click at [126, 214] on div at bounding box center [130, 213] width 23 height 11
click at [66, 142] on p "HIPAA Training" at bounding box center [44, 146] width 76 height 9
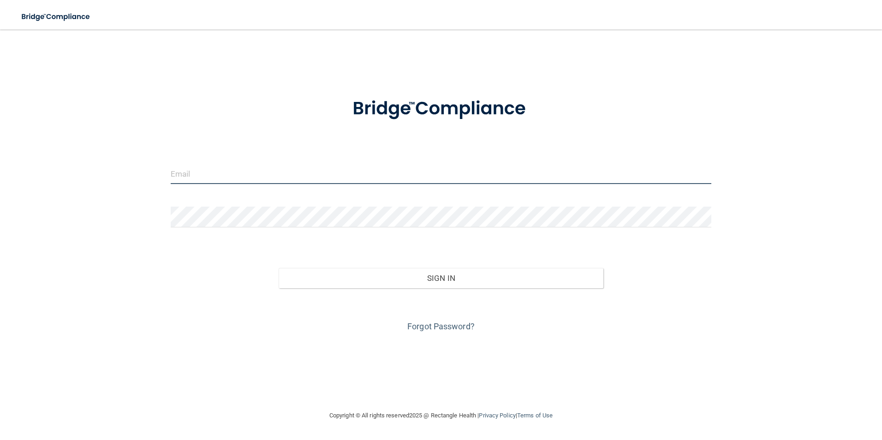
click at [215, 165] on input "email" at bounding box center [441, 173] width 541 height 21
type input "[EMAIL_ADDRESS][DOMAIN_NAME]"
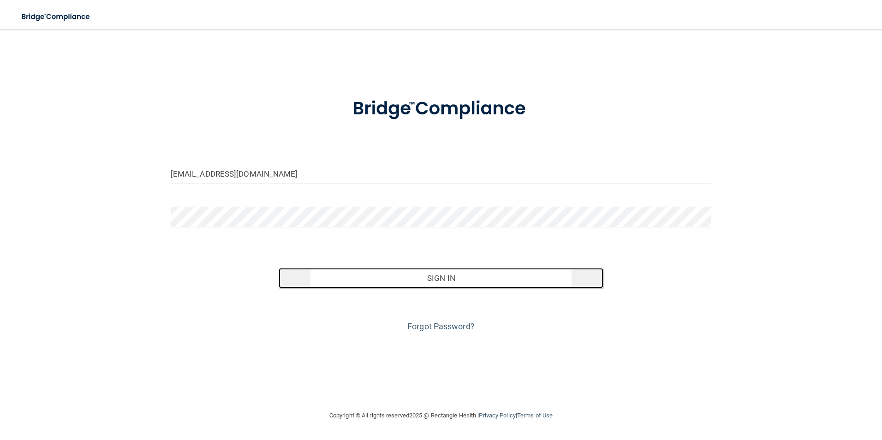
click at [364, 282] on button "Sign In" at bounding box center [441, 278] width 325 height 20
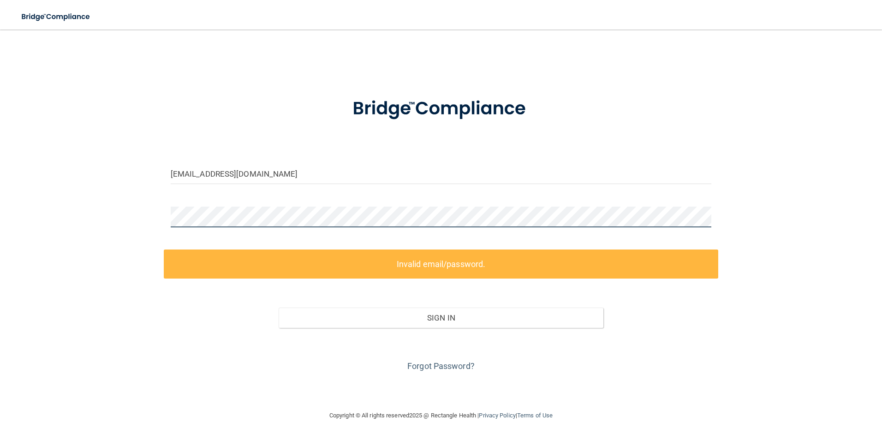
click at [150, 200] on div "[EMAIL_ADDRESS][DOMAIN_NAME] Invalid email/password. You don't have permission …" at bounding box center [440, 220] width 845 height 362
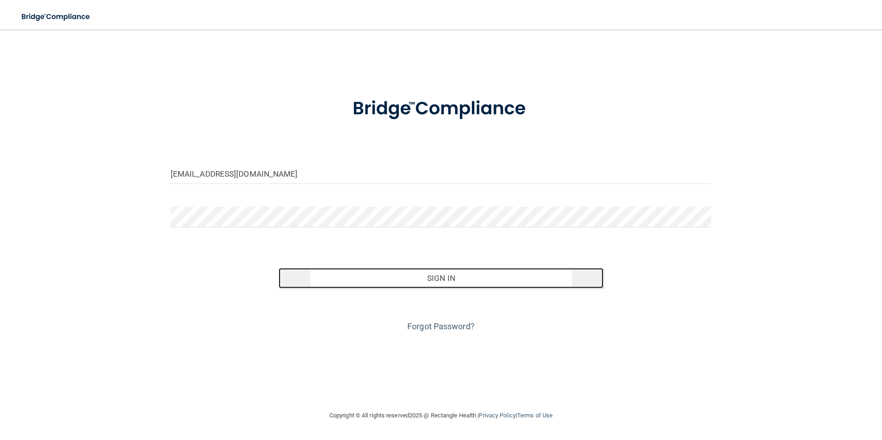
click at [401, 274] on button "Sign In" at bounding box center [441, 278] width 325 height 20
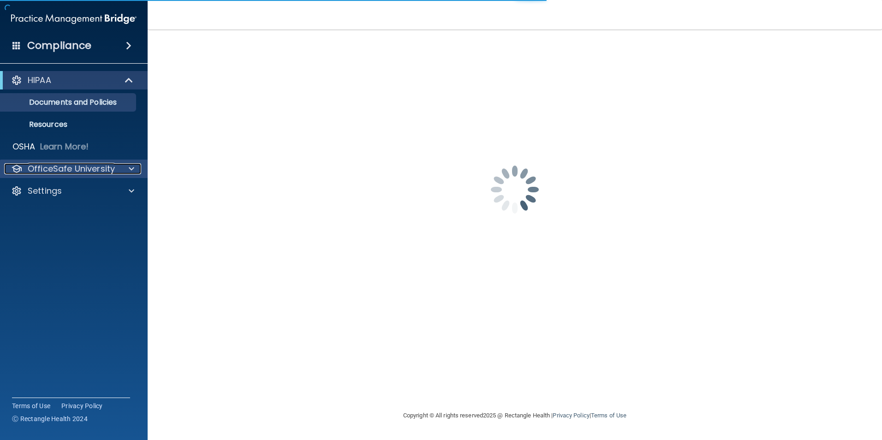
click at [78, 166] on p "OfficeSafe University" at bounding box center [71, 168] width 87 height 11
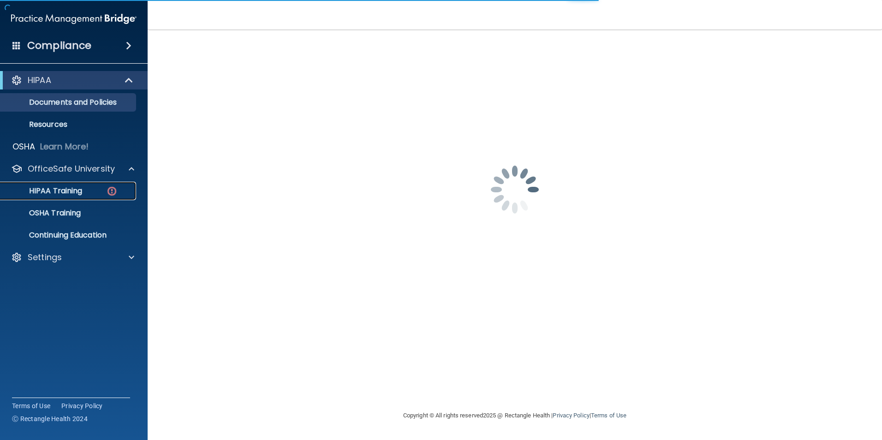
click at [71, 188] on p "HIPAA Training" at bounding box center [44, 190] width 76 height 9
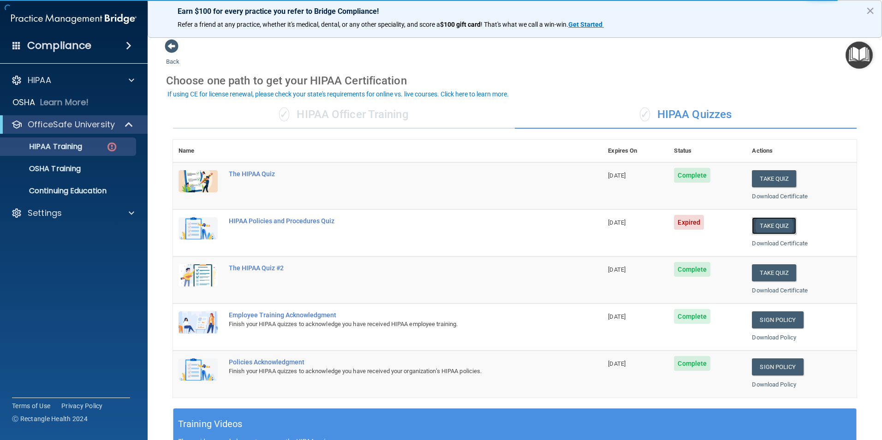
click at [764, 225] on button "Take Quiz" at bounding box center [774, 225] width 44 height 17
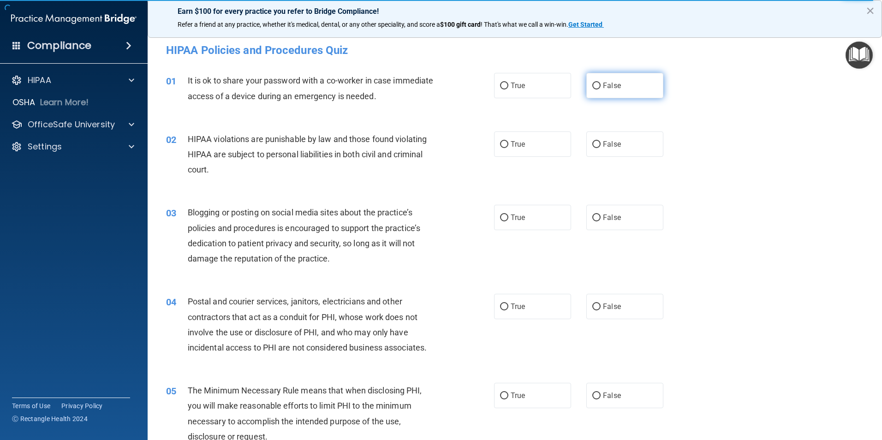
click at [592, 84] on input "False" at bounding box center [596, 86] width 8 height 7
radio input "true"
click at [501, 144] on input "True" at bounding box center [504, 144] width 8 height 7
radio input "true"
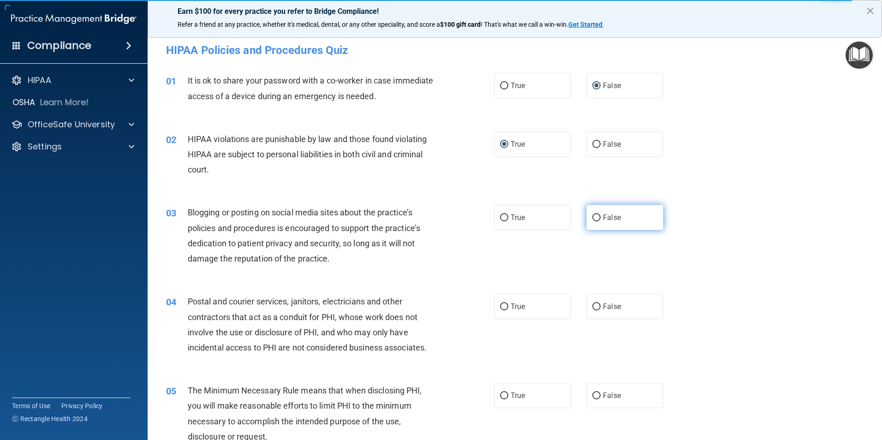
click at [593, 215] on input "False" at bounding box center [596, 218] width 8 height 7
radio input "true"
click at [502, 217] on input "True" at bounding box center [504, 218] width 8 height 7
radio input "true"
click at [592, 218] on input "False" at bounding box center [596, 218] width 8 height 7
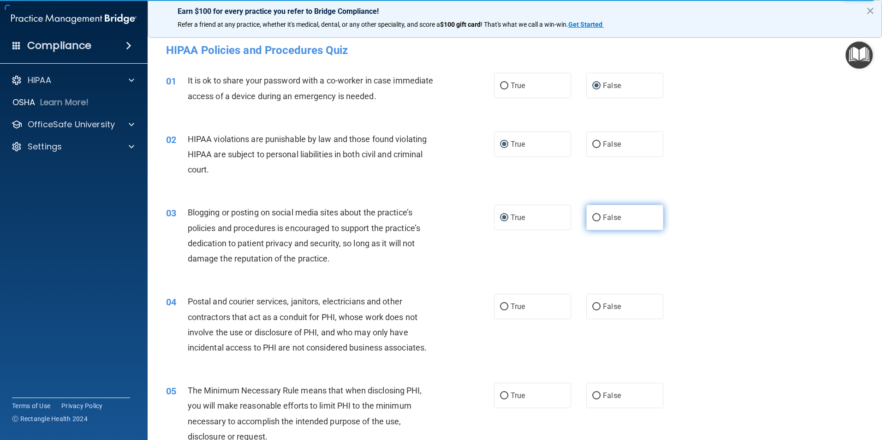
radio input "true"
radio input "false"
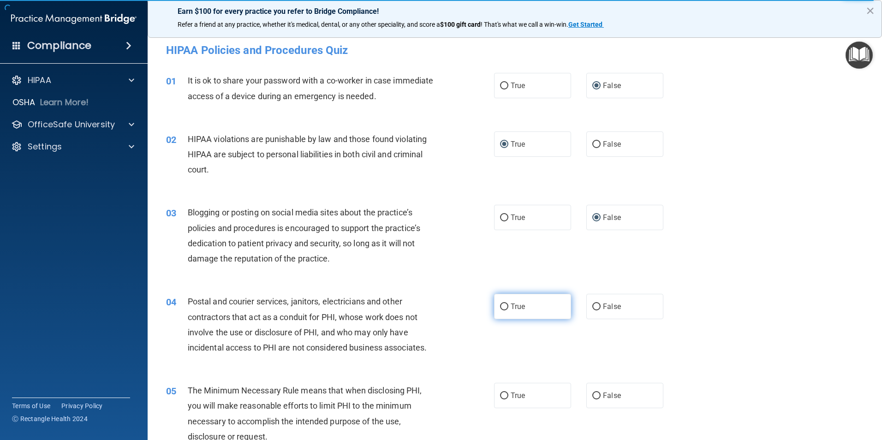
click at [502, 306] on input "True" at bounding box center [504, 307] width 8 height 7
radio input "true"
drag, startPoint x: 502, startPoint y: 395, endPoint x: 542, endPoint y: 393, distance: 39.7
click at [505, 395] on input "True" at bounding box center [504, 396] width 8 height 7
radio input "true"
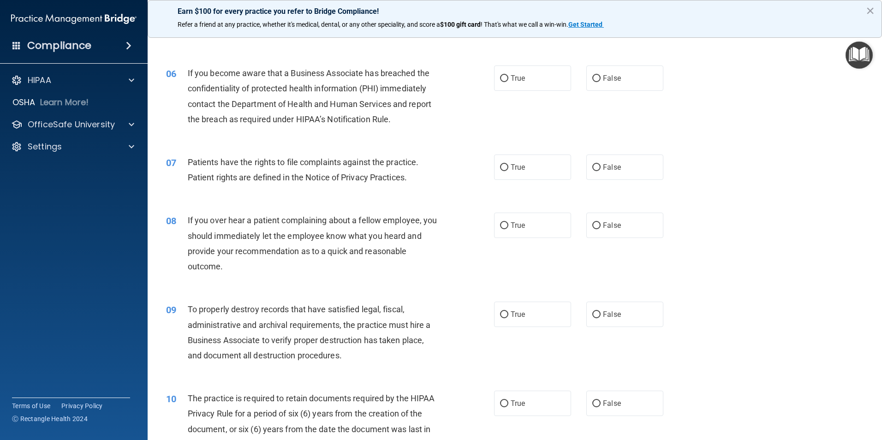
scroll to position [409, 0]
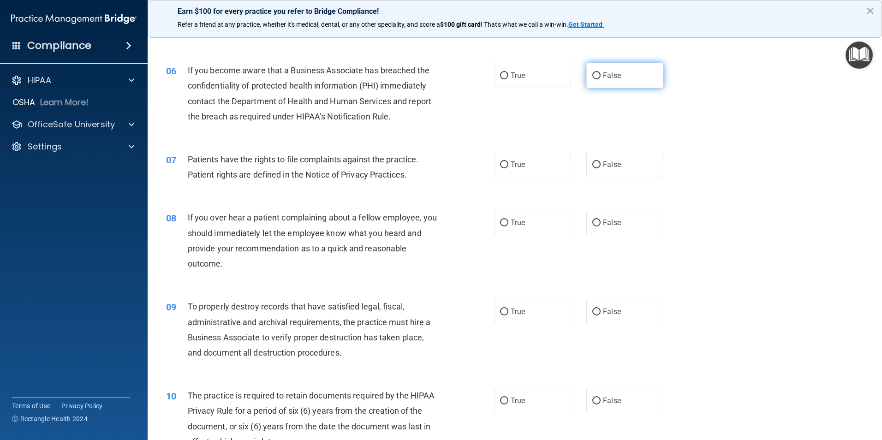
click at [592, 77] on input "False" at bounding box center [596, 75] width 8 height 7
radio input "true"
click at [501, 164] on input "True" at bounding box center [504, 164] width 8 height 7
radio input "true"
click at [592, 223] on input "False" at bounding box center [596, 223] width 8 height 7
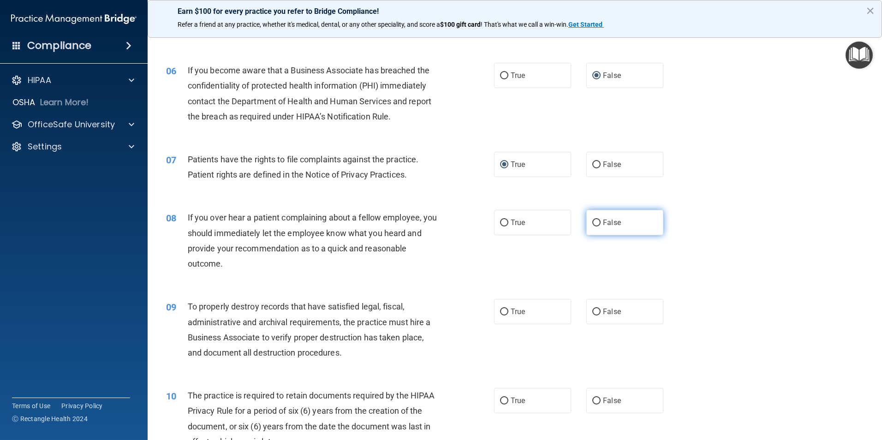
radio input "true"
click at [592, 311] on input "False" at bounding box center [596, 312] width 8 height 7
radio input "true"
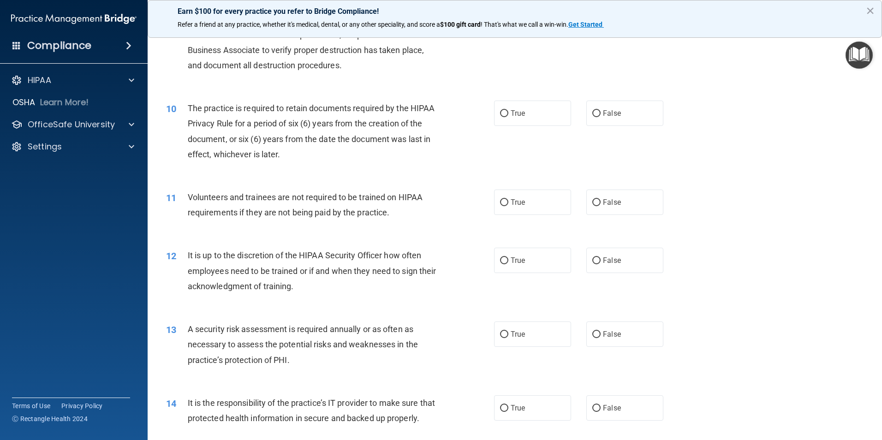
scroll to position [705, 0]
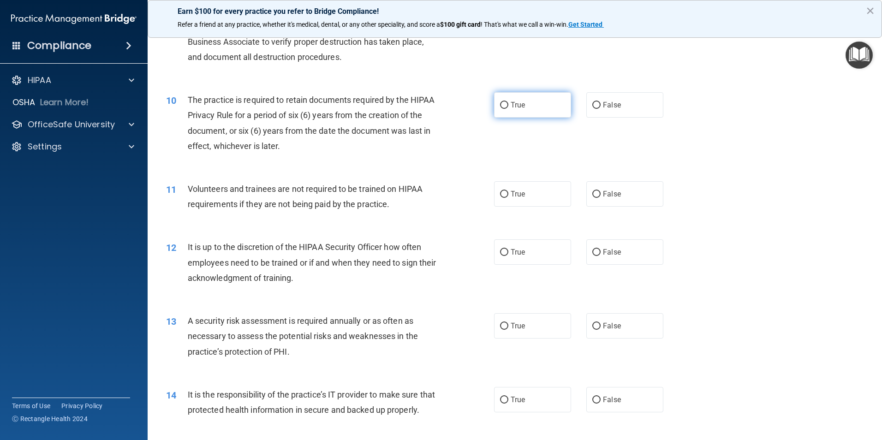
click at [500, 104] on input "True" at bounding box center [504, 105] width 8 height 7
radio input "true"
click at [592, 195] on input "False" at bounding box center [596, 194] width 8 height 7
radio input "true"
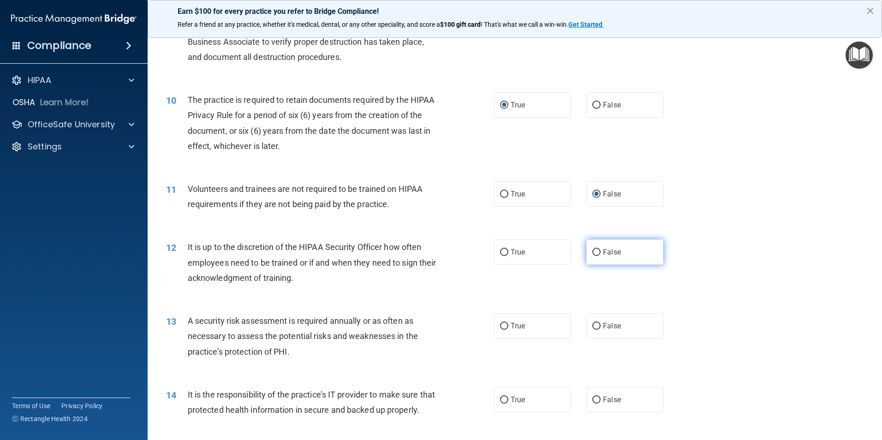
click at [592, 252] on input "False" at bounding box center [596, 252] width 8 height 7
radio input "true"
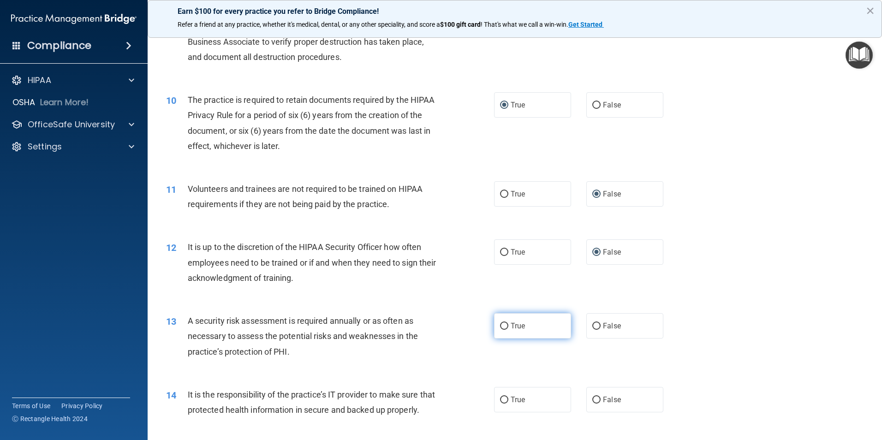
click at [502, 325] on input "True" at bounding box center [504, 326] width 8 height 7
radio input "true"
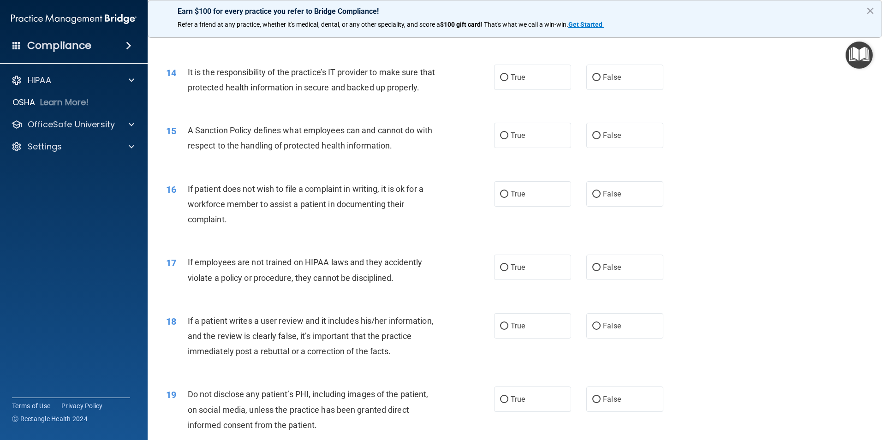
scroll to position [1033, 0]
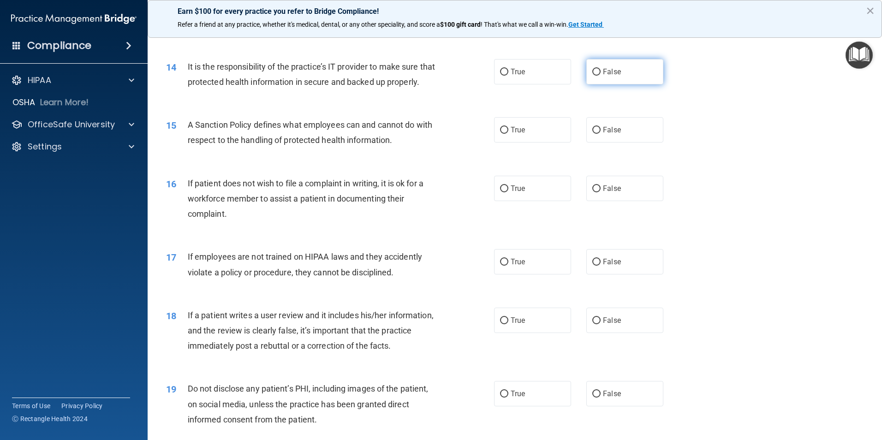
click at [593, 71] on input "False" at bounding box center [596, 72] width 8 height 7
radio input "true"
click at [592, 134] on input "False" at bounding box center [596, 130] width 8 height 7
radio input "true"
click at [501, 192] on input "True" at bounding box center [504, 188] width 8 height 7
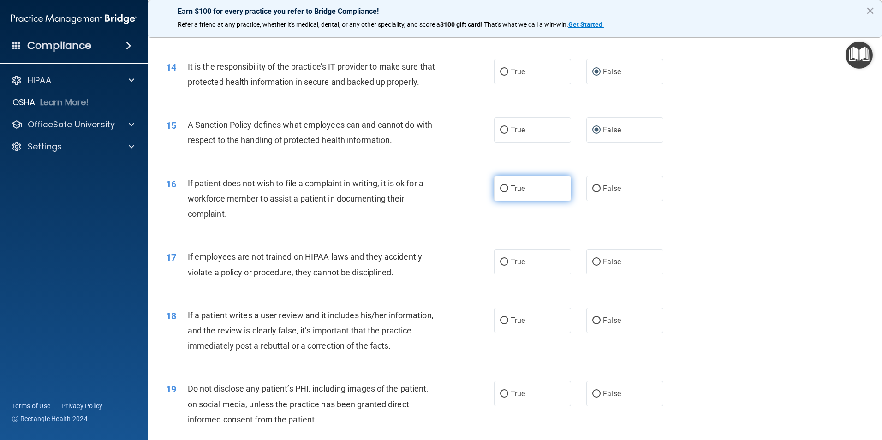
radio input "true"
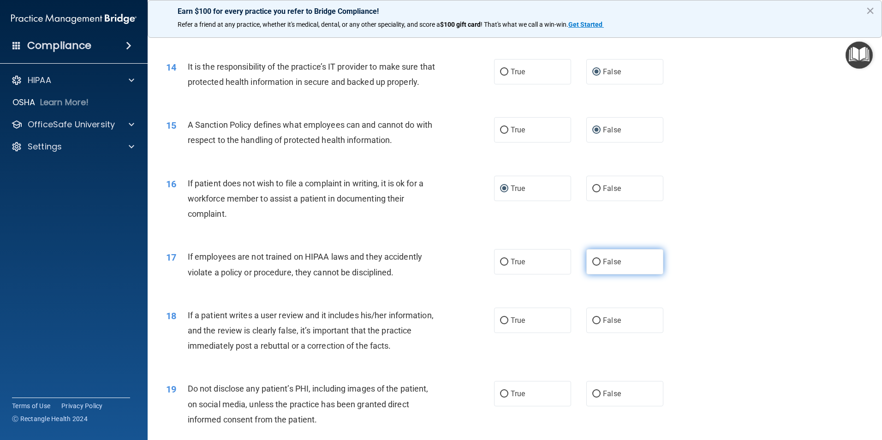
click at [594, 266] on input "False" at bounding box center [596, 262] width 8 height 7
radio input "true"
click at [592, 324] on input "False" at bounding box center [596, 320] width 8 height 7
radio input "true"
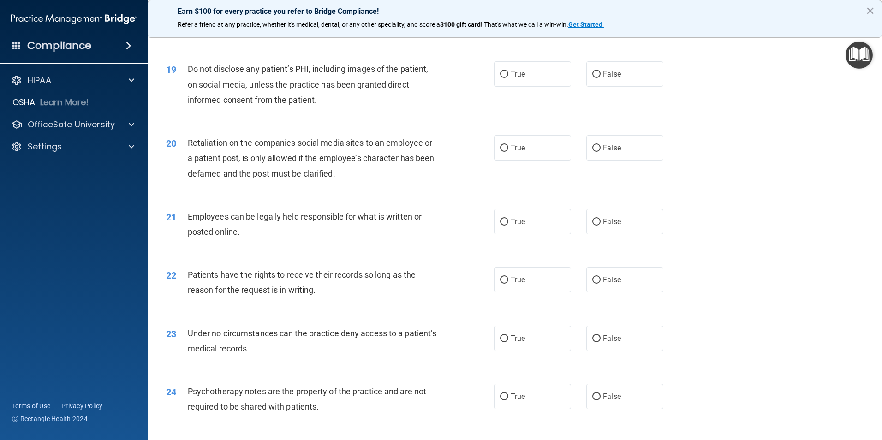
scroll to position [1361, 0]
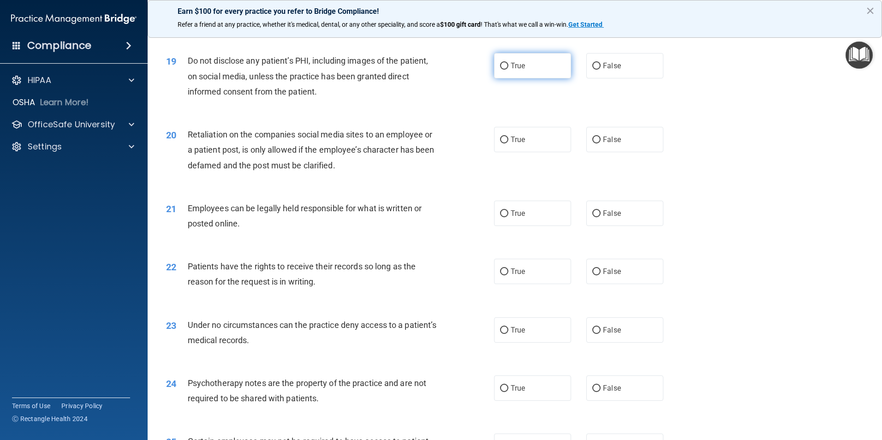
click at [500, 70] on input "True" at bounding box center [504, 66] width 8 height 7
radio input "true"
click at [592, 143] on input "False" at bounding box center [596, 140] width 8 height 7
radio input "true"
click at [501, 217] on input "True" at bounding box center [504, 213] width 8 height 7
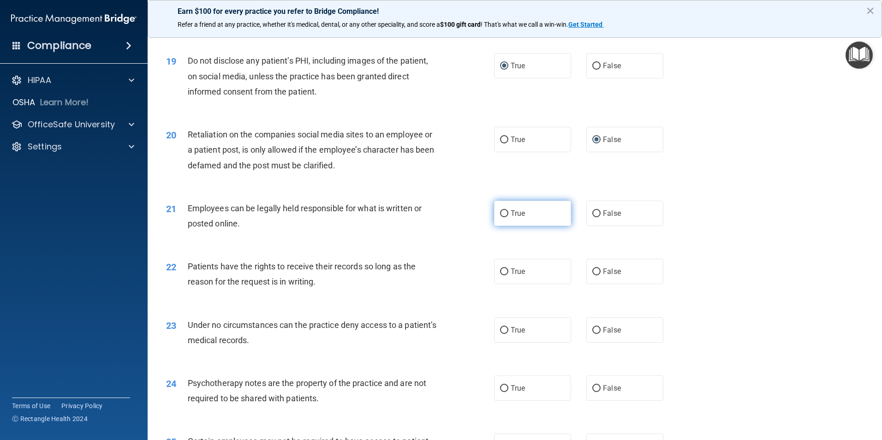
radio input "true"
click at [592, 275] on input "False" at bounding box center [596, 271] width 8 height 7
radio input "true"
click at [595, 334] on input "False" at bounding box center [596, 330] width 8 height 7
radio input "true"
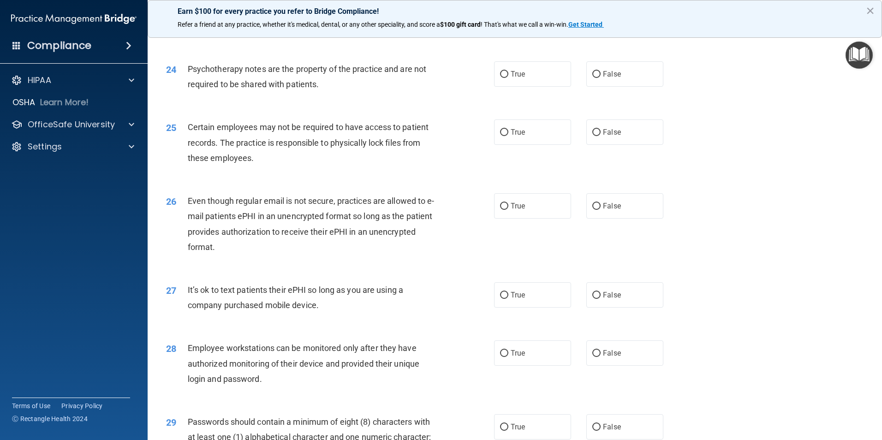
scroll to position [1686, 0]
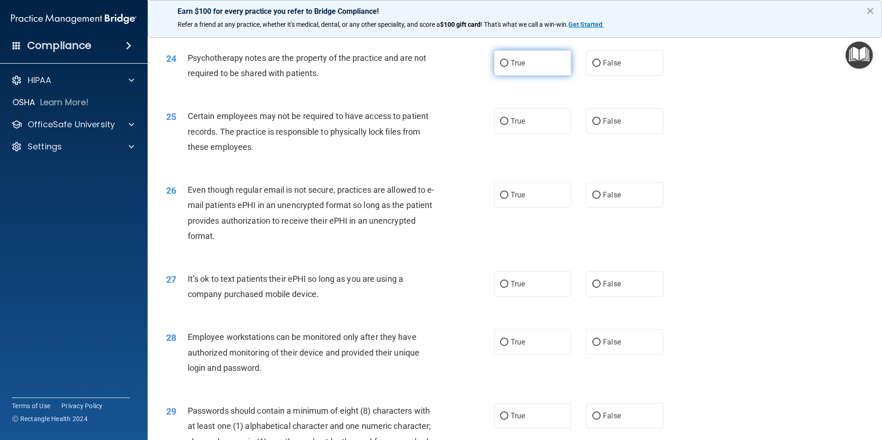
click at [501, 67] on input "True" at bounding box center [504, 63] width 8 height 7
radio input "true"
drag, startPoint x: 501, startPoint y: 138, endPoint x: 502, endPoint y: 132, distance: 6.2
click at [501, 125] on input "True" at bounding box center [504, 121] width 8 height 7
radio input "true"
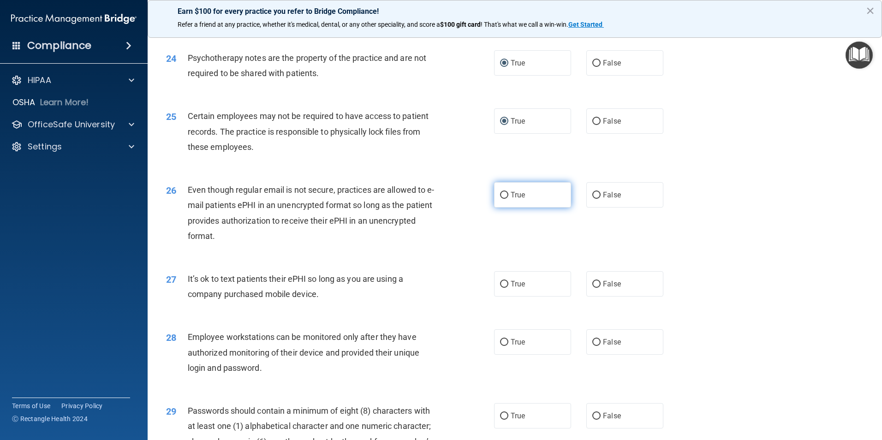
click at [500, 199] on input "True" at bounding box center [504, 195] width 8 height 7
radio input "true"
drag, startPoint x: 594, startPoint y: 299, endPoint x: 589, endPoint y: 304, distance: 7.2
click at [594, 288] on input "False" at bounding box center [596, 284] width 8 height 7
radio input "true"
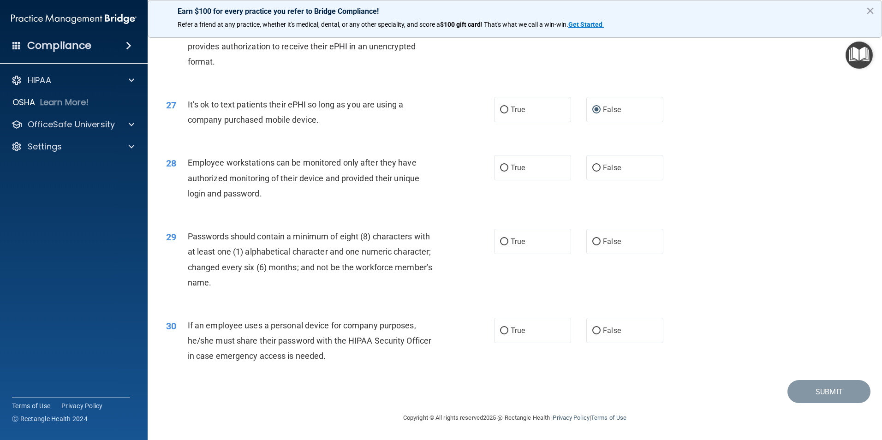
scroll to position [1876, 0]
click at [592, 170] on input "False" at bounding box center [596, 168] width 8 height 7
radio input "true"
click at [502, 240] on input "True" at bounding box center [504, 241] width 8 height 7
radio input "true"
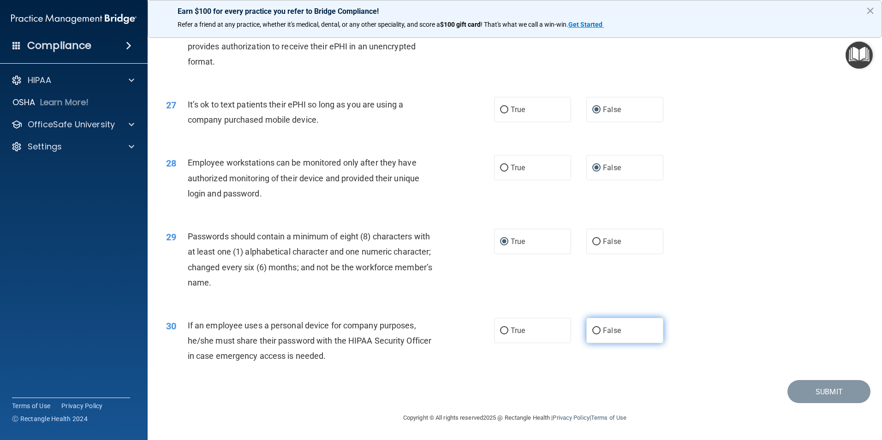
click at [592, 331] on input "False" at bounding box center [596, 331] width 8 height 7
radio input "true"
click at [818, 389] on button "Submit" at bounding box center [828, 392] width 83 height 24
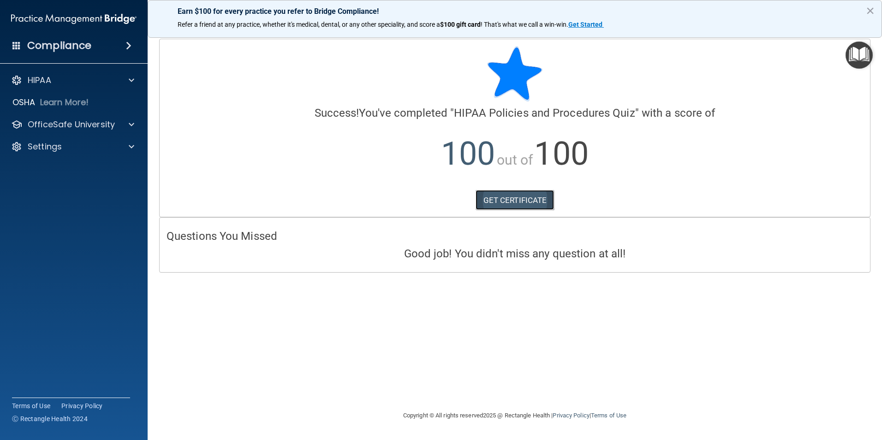
click at [516, 200] on link "GET CERTIFICATE" at bounding box center [515, 200] width 79 height 20
click at [131, 145] on span at bounding box center [132, 146] width 6 height 11
click at [45, 191] on p "Sign Out" at bounding box center [69, 190] width 126 height 9
